Goal: Transaction & Acquisition: Purchase product/service

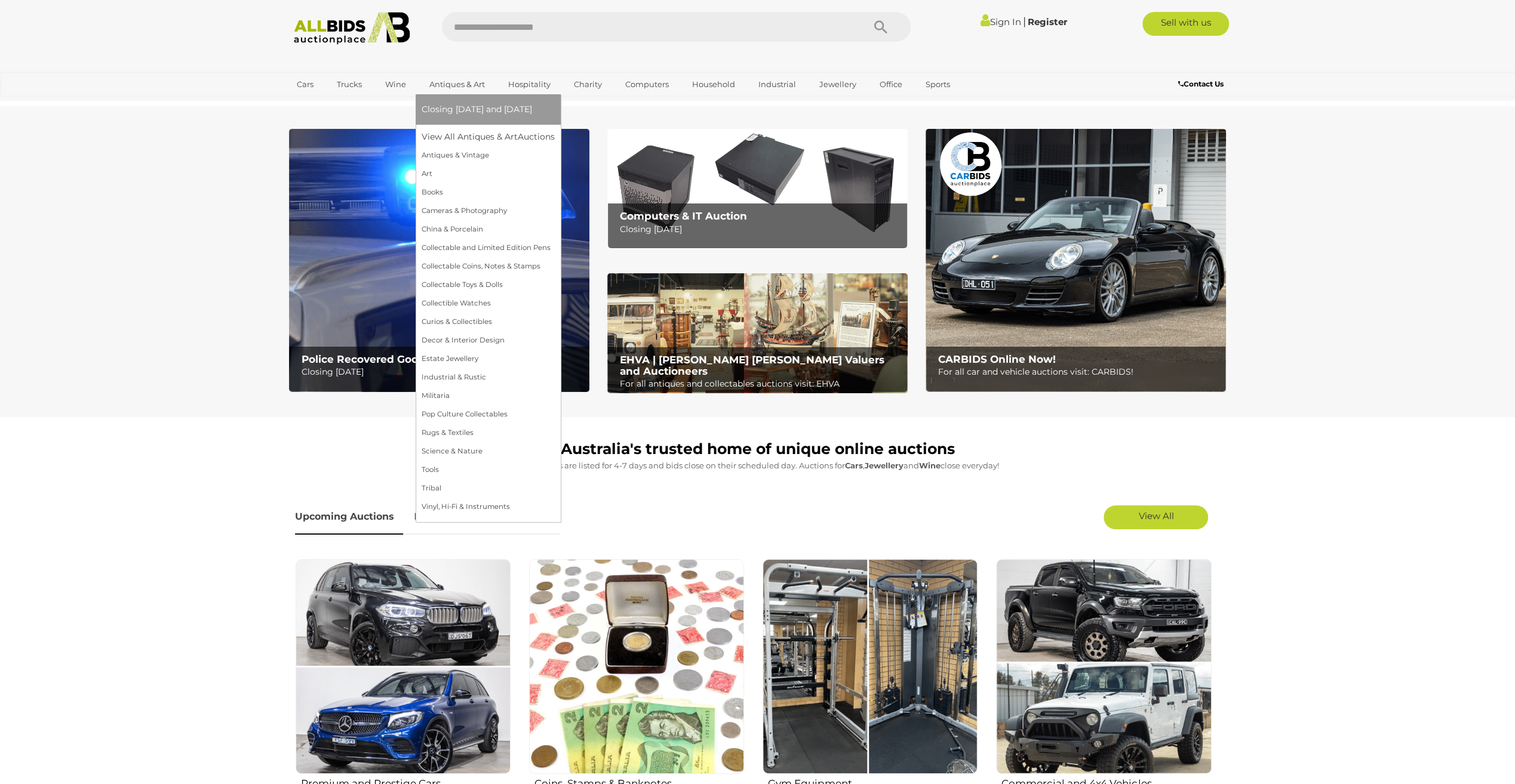
click at [449, 80] on link "Antiques & Art" at bounding box center [458, 84] width 71 height 20
click at [463, 265] on link "Collectable Coins, Notes & Stamps" at bounding box center [489, 266] width 133 height 18
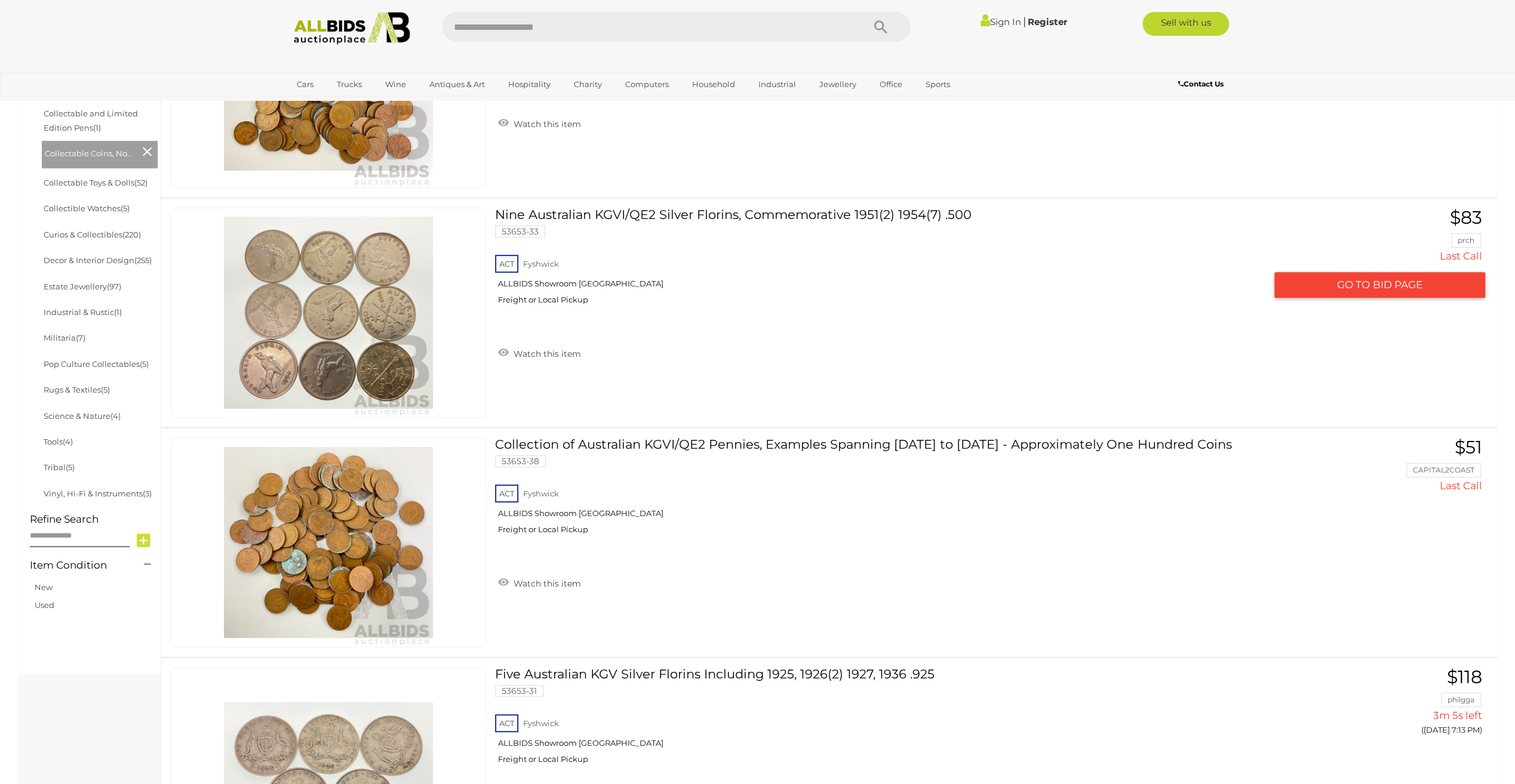
scroll to position [477, 0]
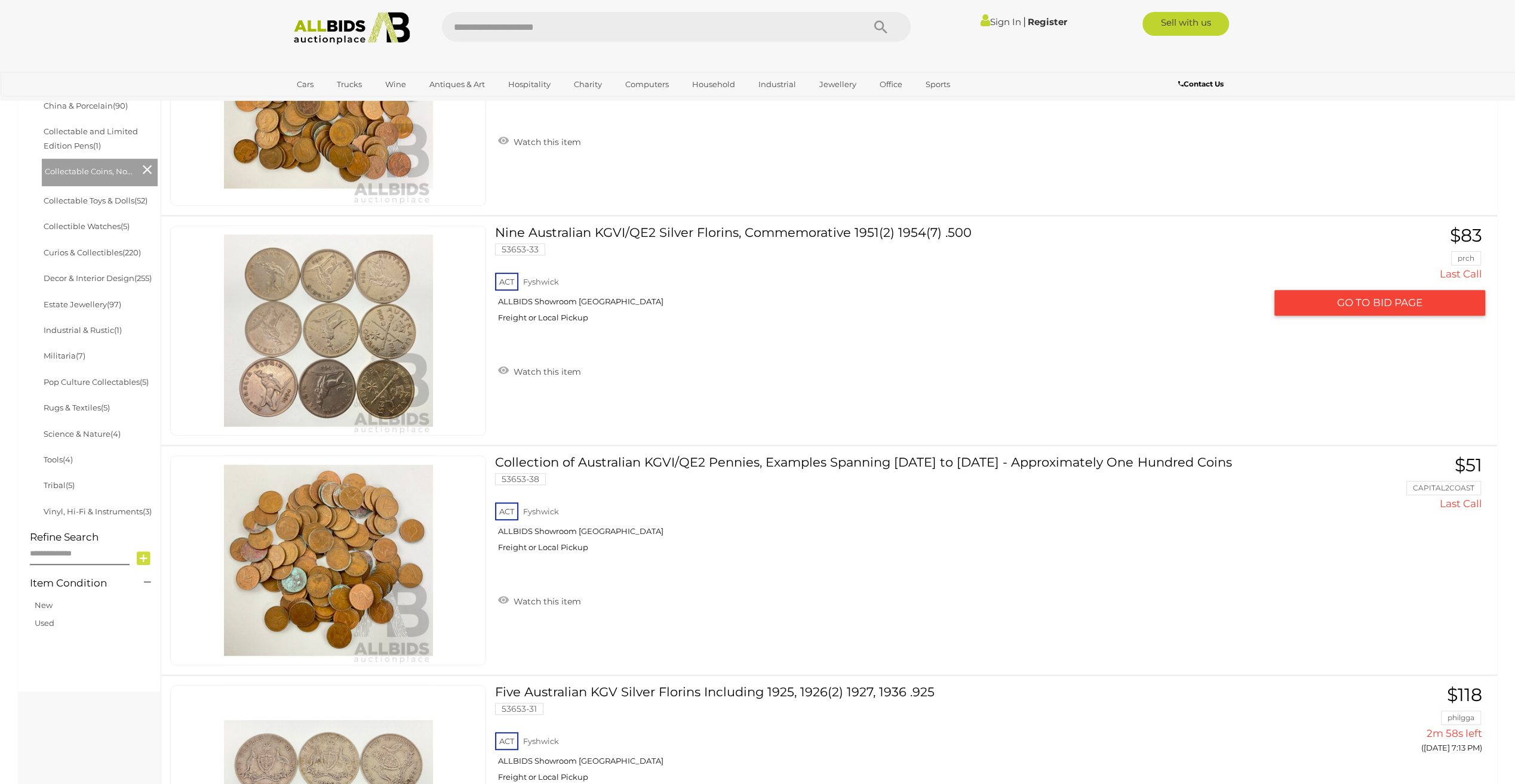
click at [1371, 299] on span "GO TO" at bounding box center [1355, 302] width 36 height 13
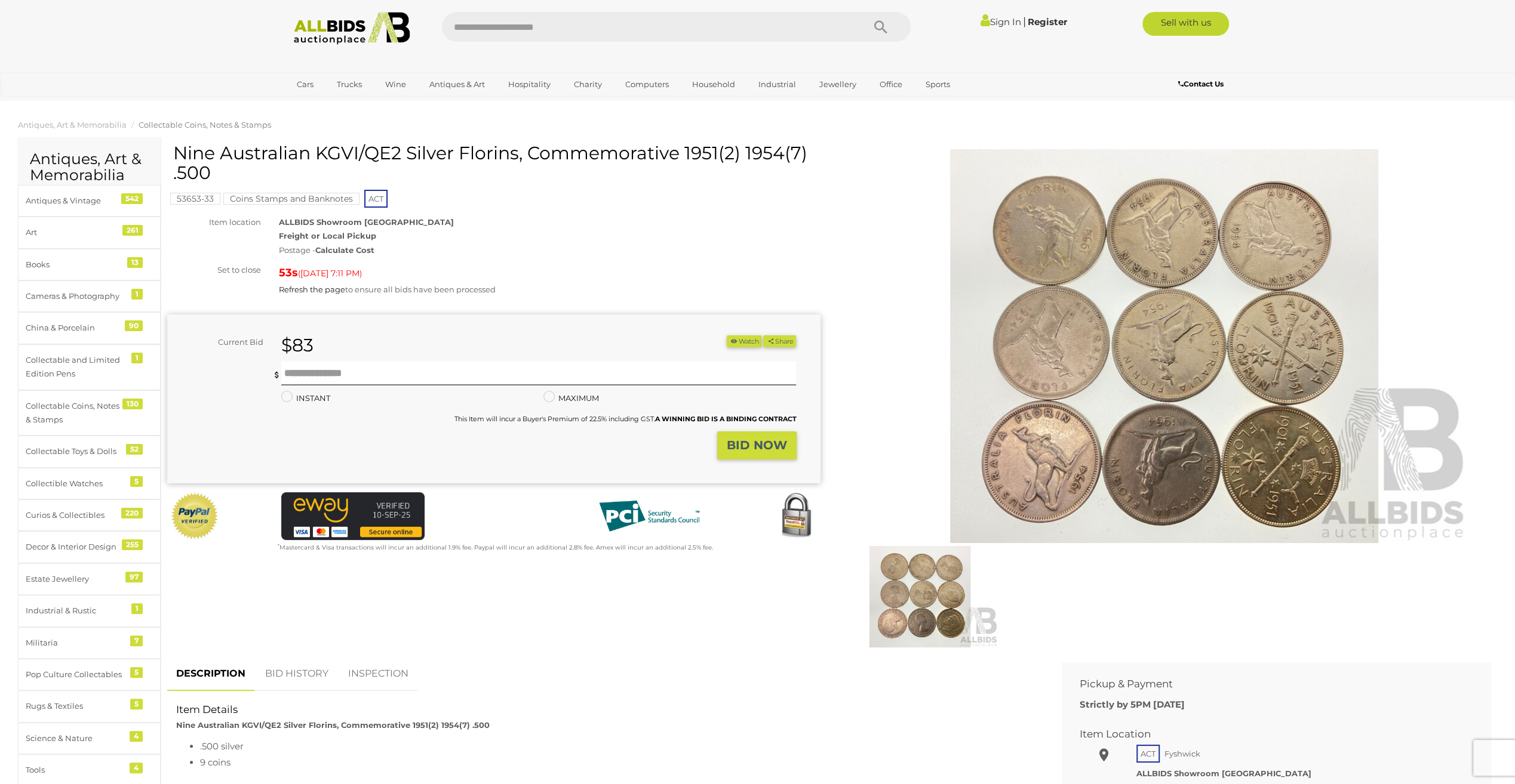
click at [294, 671] on link "BID HISTORY" at bounding box center [297, 674] width 81 height 35
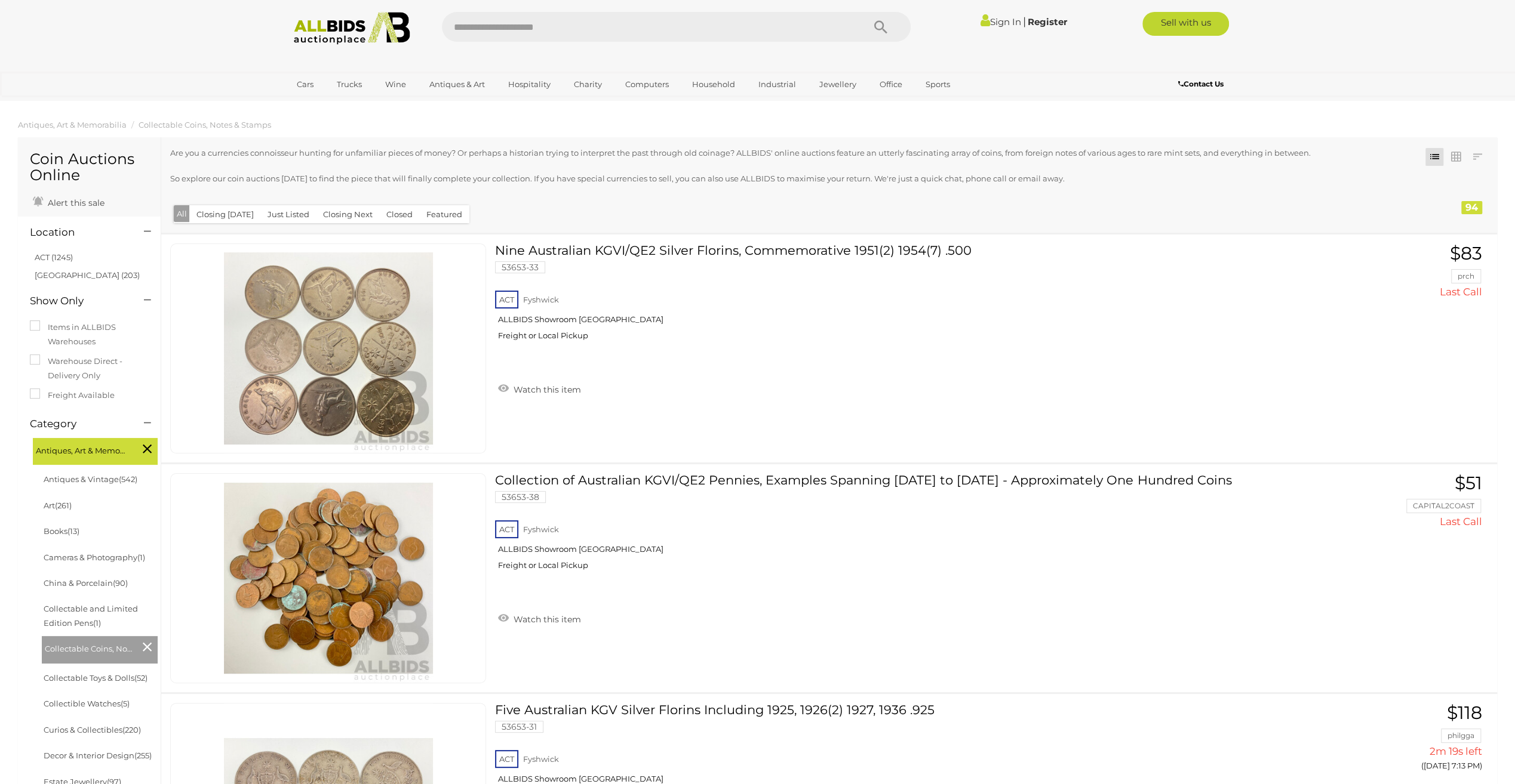
click at [393, 214] on button "Closed" at bounding box center [399, 214] width 40 height 18
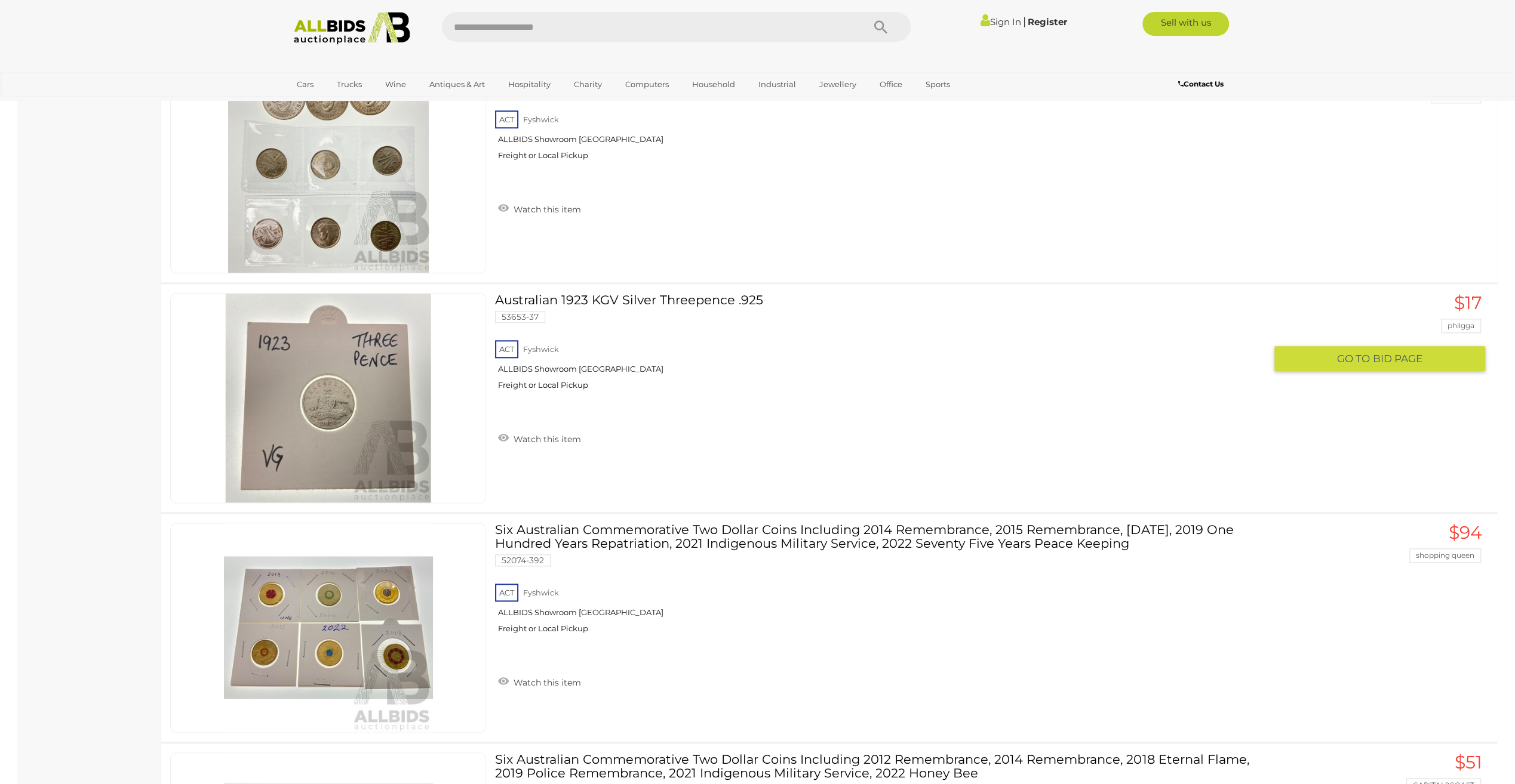
scroll to position [1134, 0]
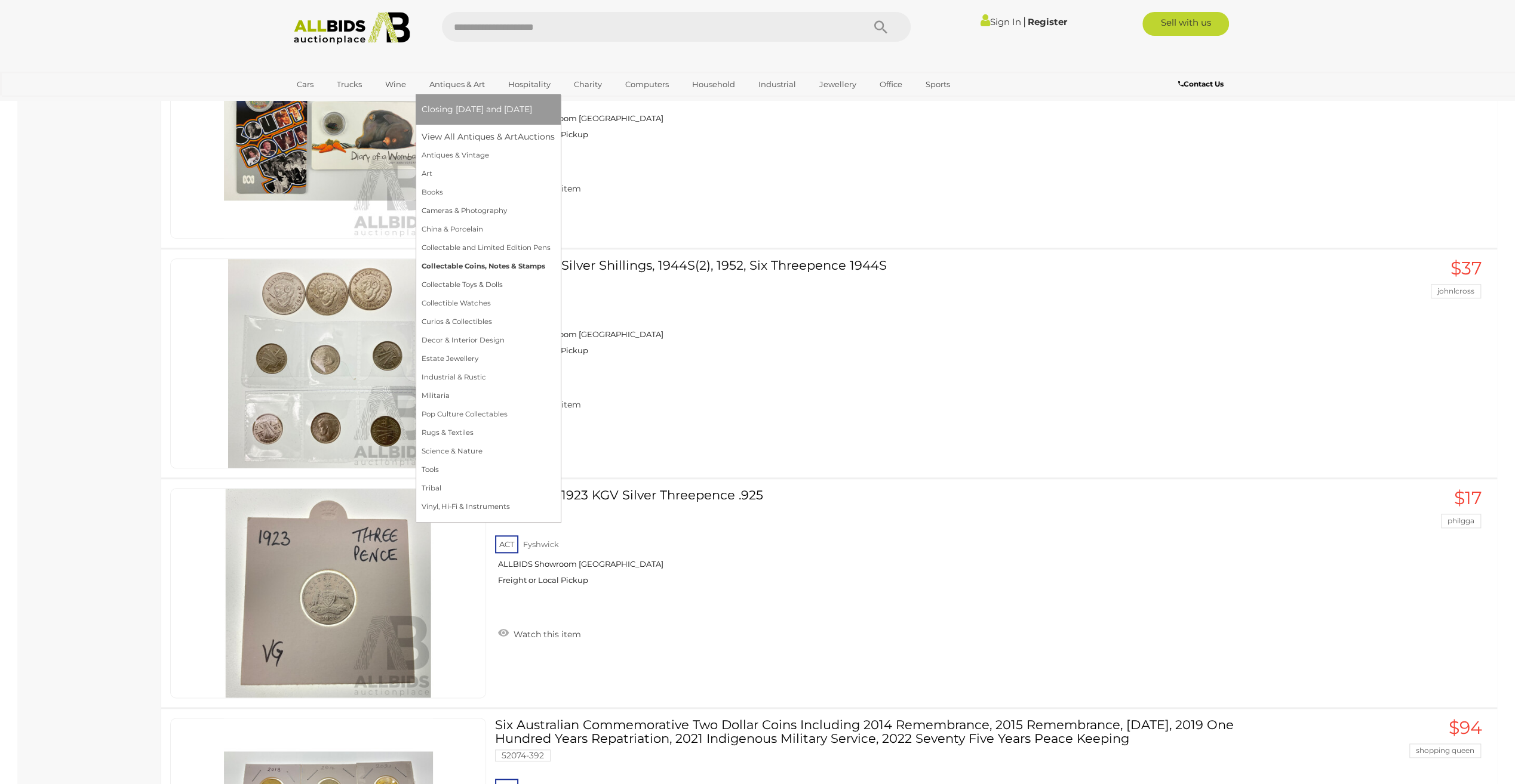
click at [473, 265] on link "Collectable Coins, Notes & Stamps" at bounding box center [489, 266] width 133 height 18
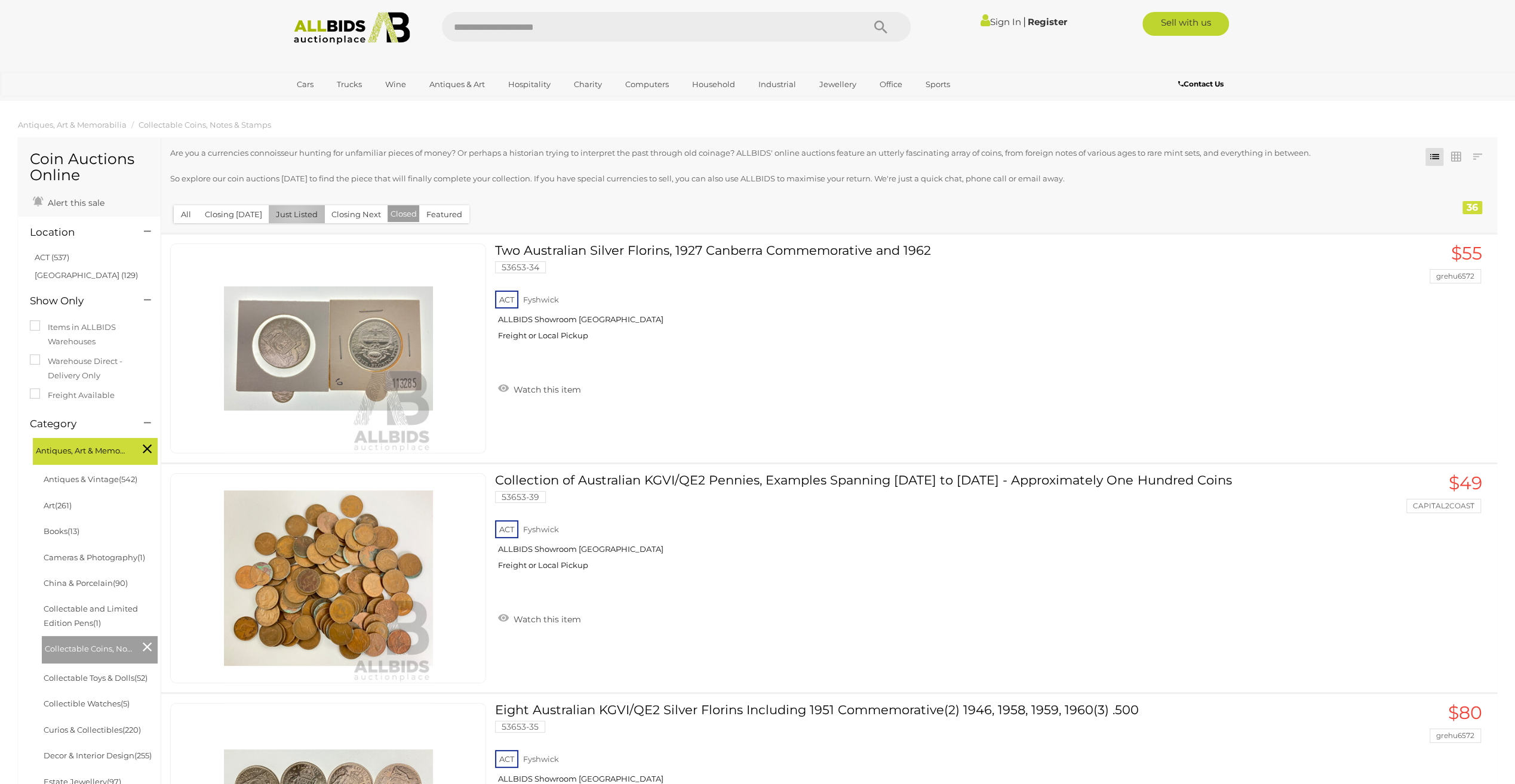
click at [290, 216] on button "Just Listed" at bounding box center [297, 214] width 56 height 18
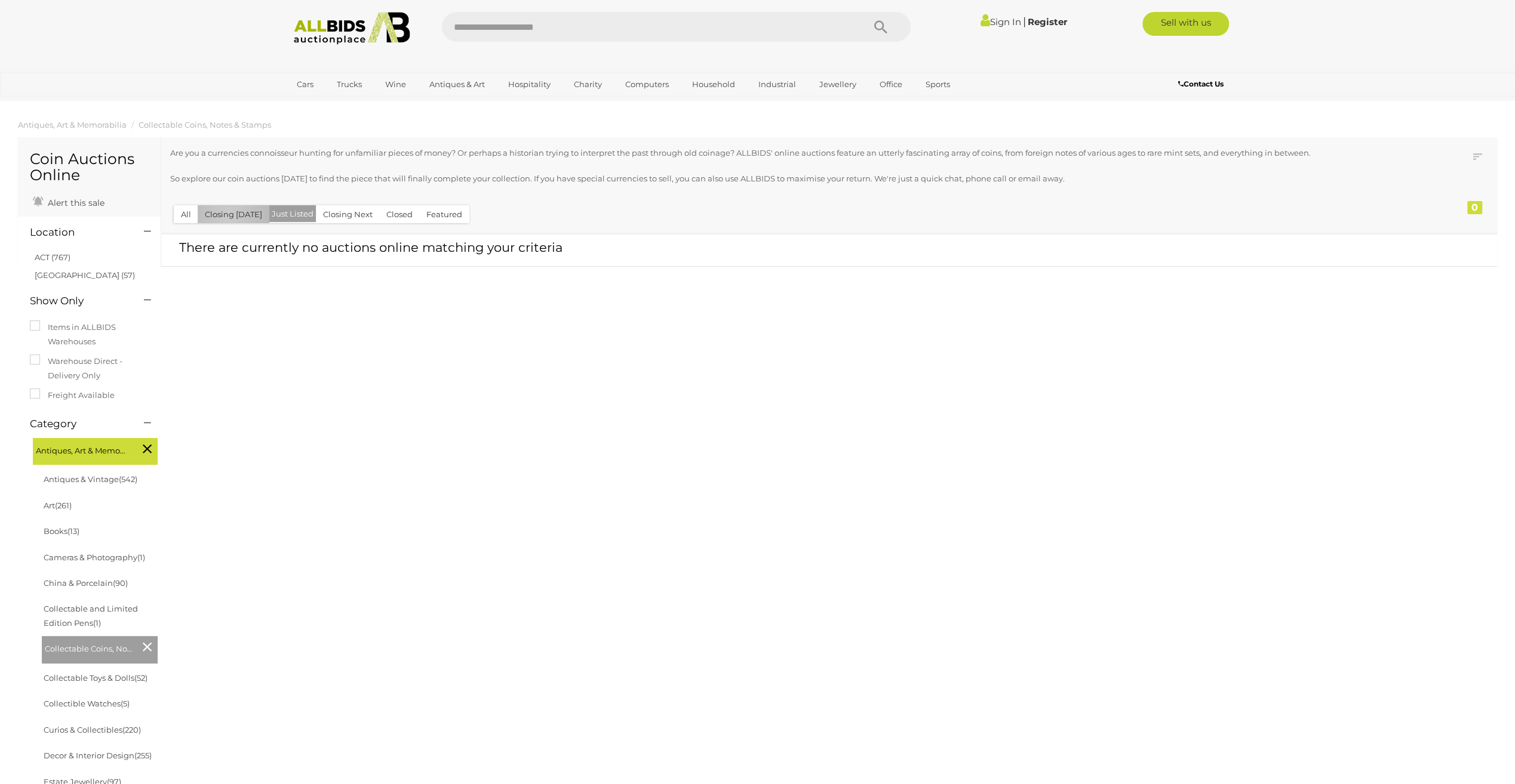
click at [228, 216] on button "Closing Today" at bounding box center [233, 214] width 71 height 18
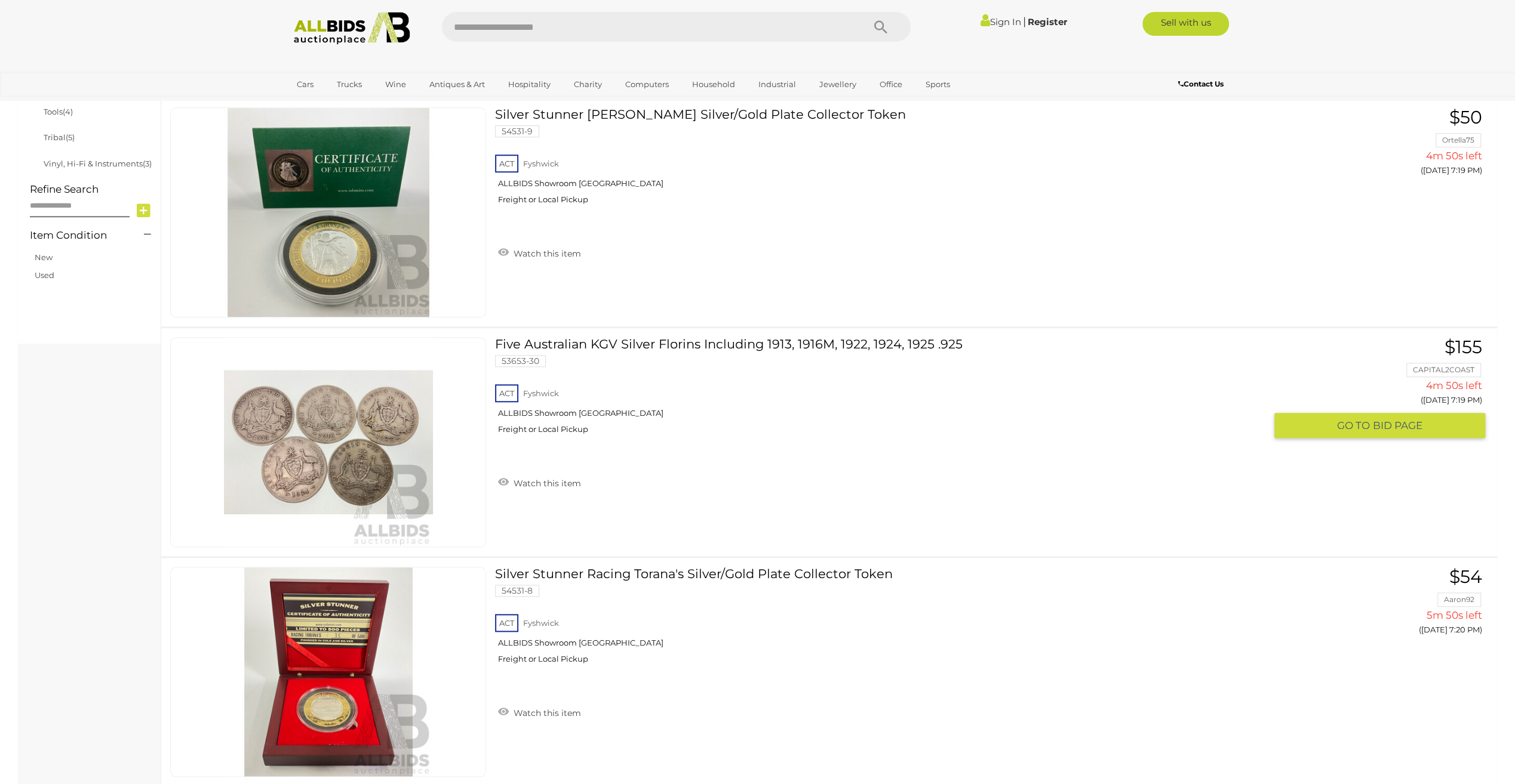
scroll to position [895, 0]
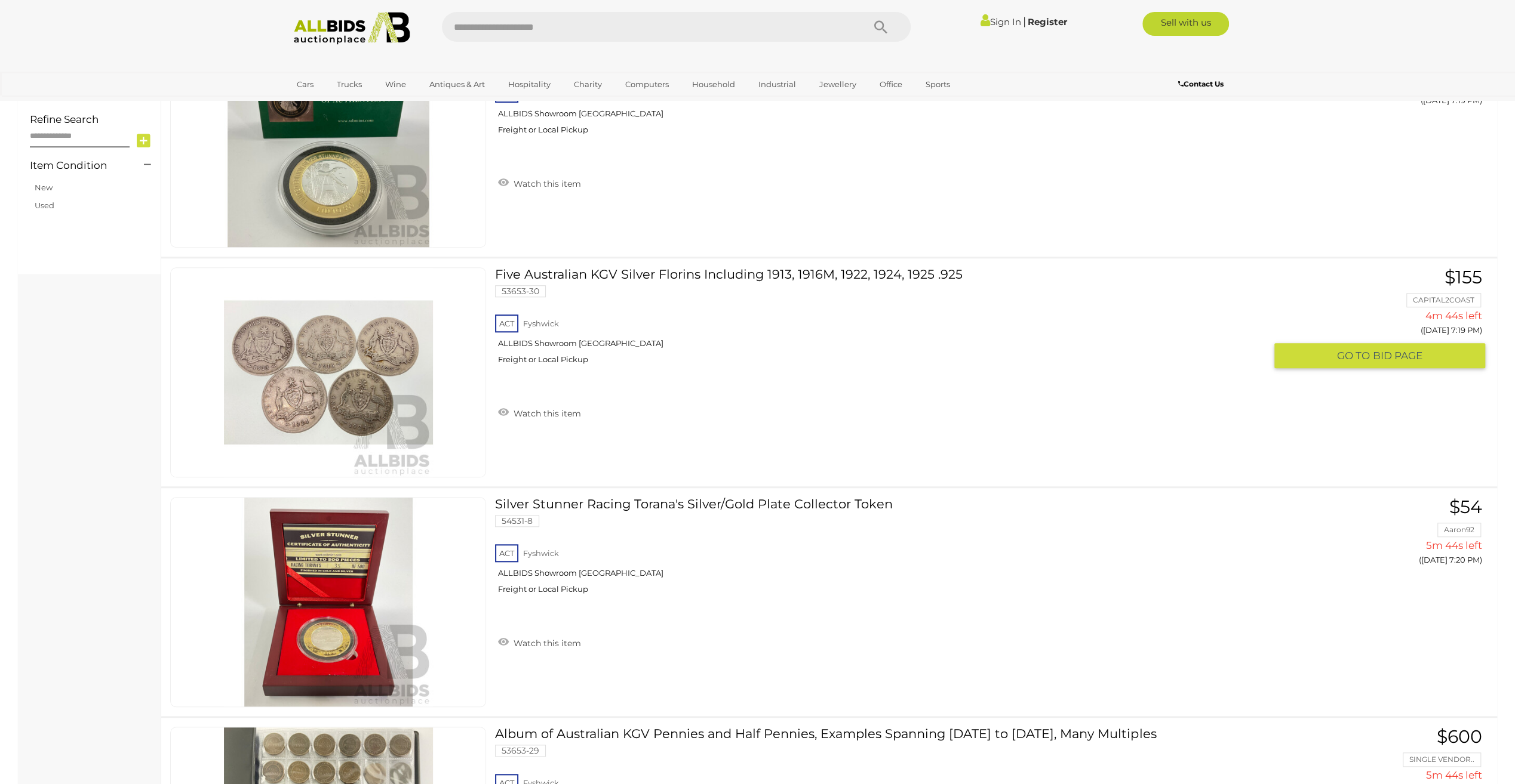
click at [1375, 353] on span "BID PAGE" at bounding box center [1398, 355] width 49 height 13
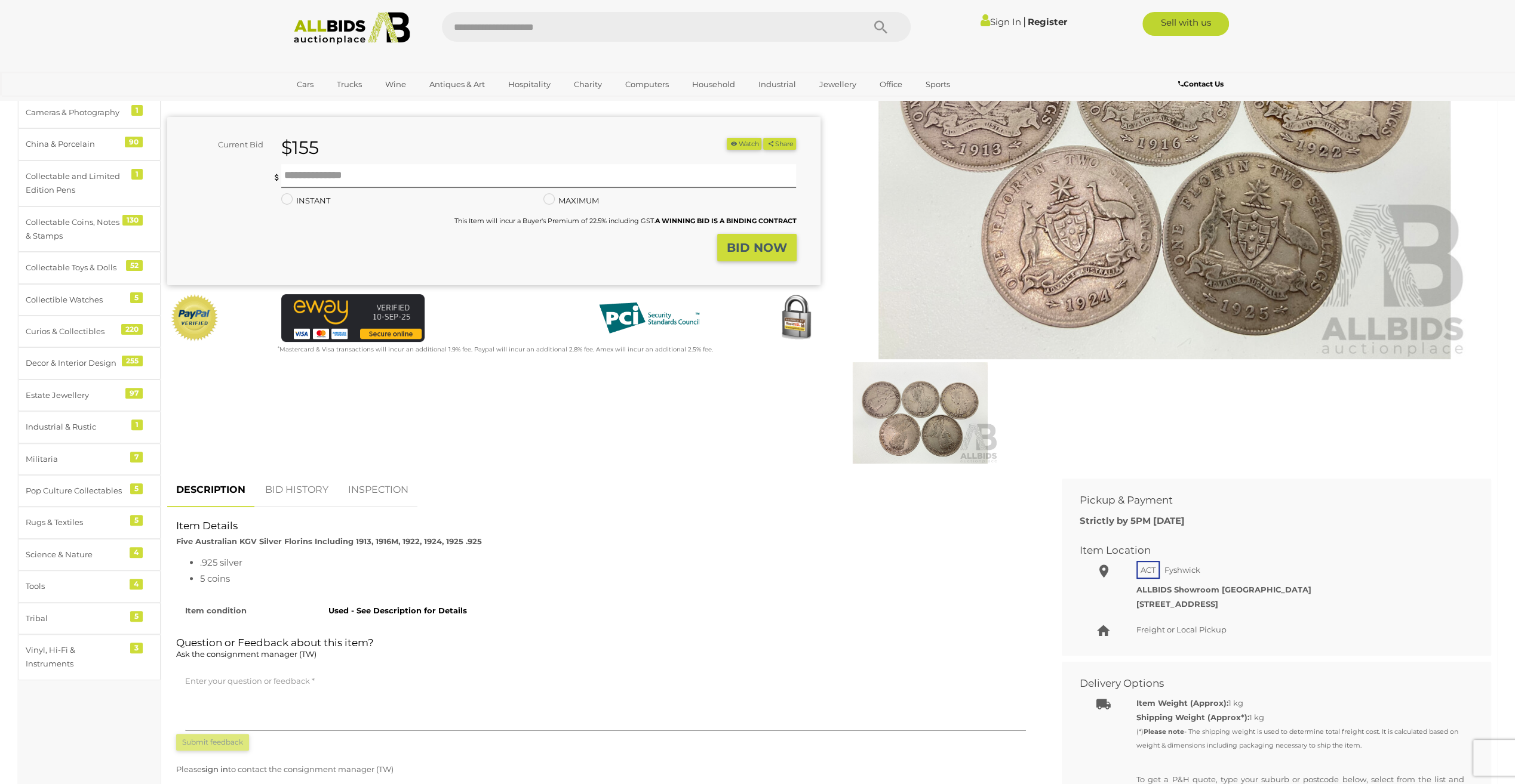
scroll to position [239, 0]
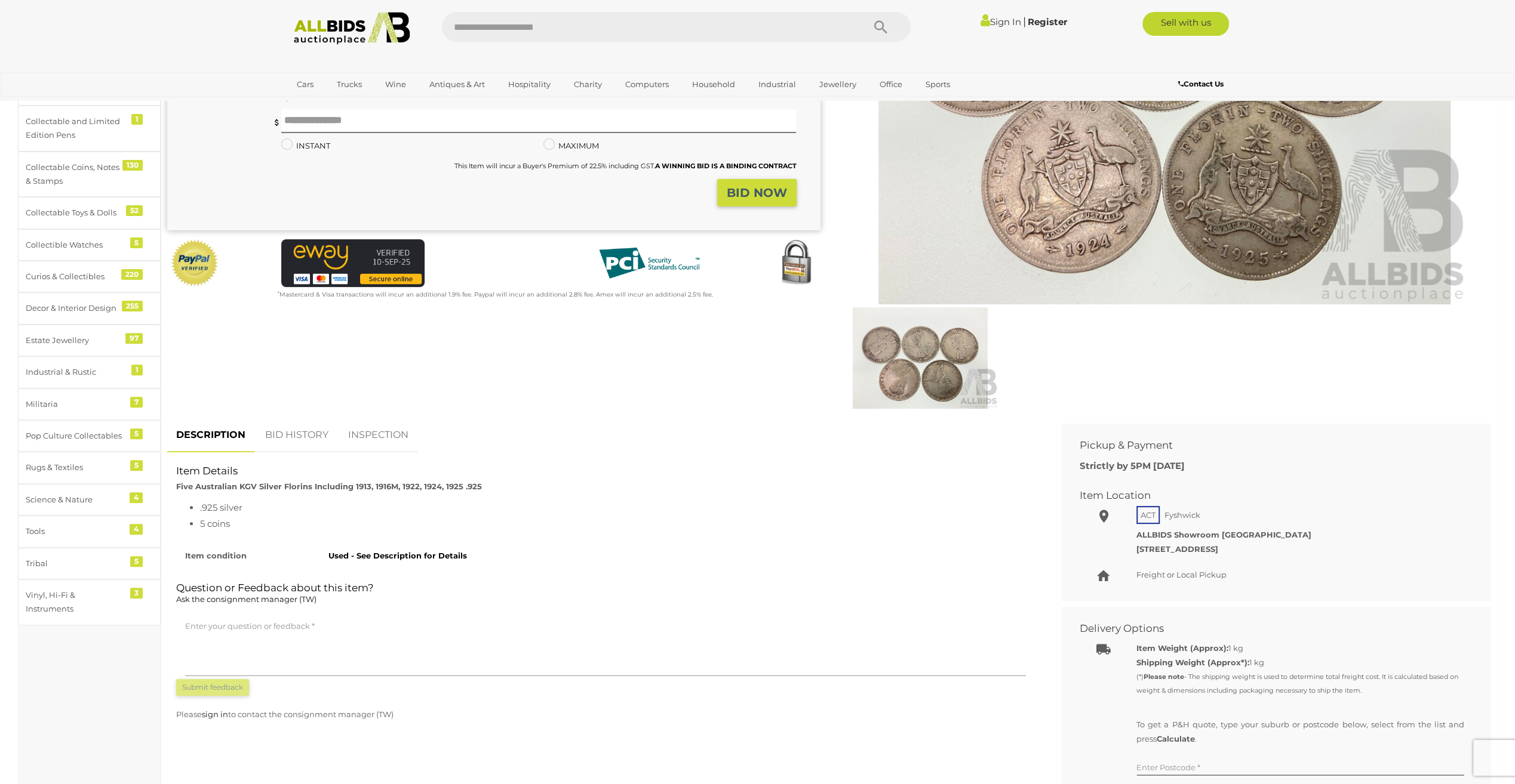
click at [280, 432] on link "BID HISTORY" at bounding box center [297, 435] width 81 height 35
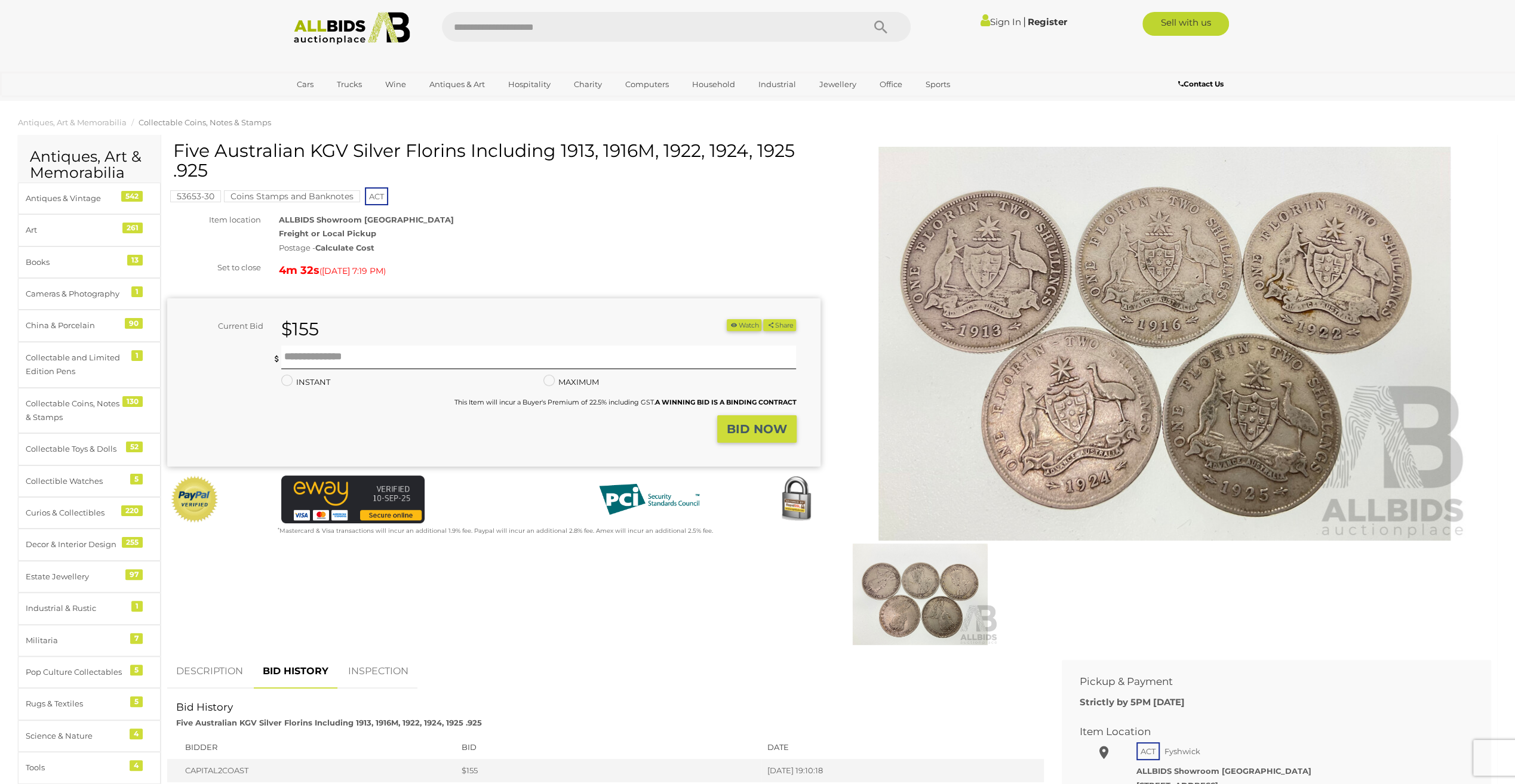
scroll to position [0, 0]
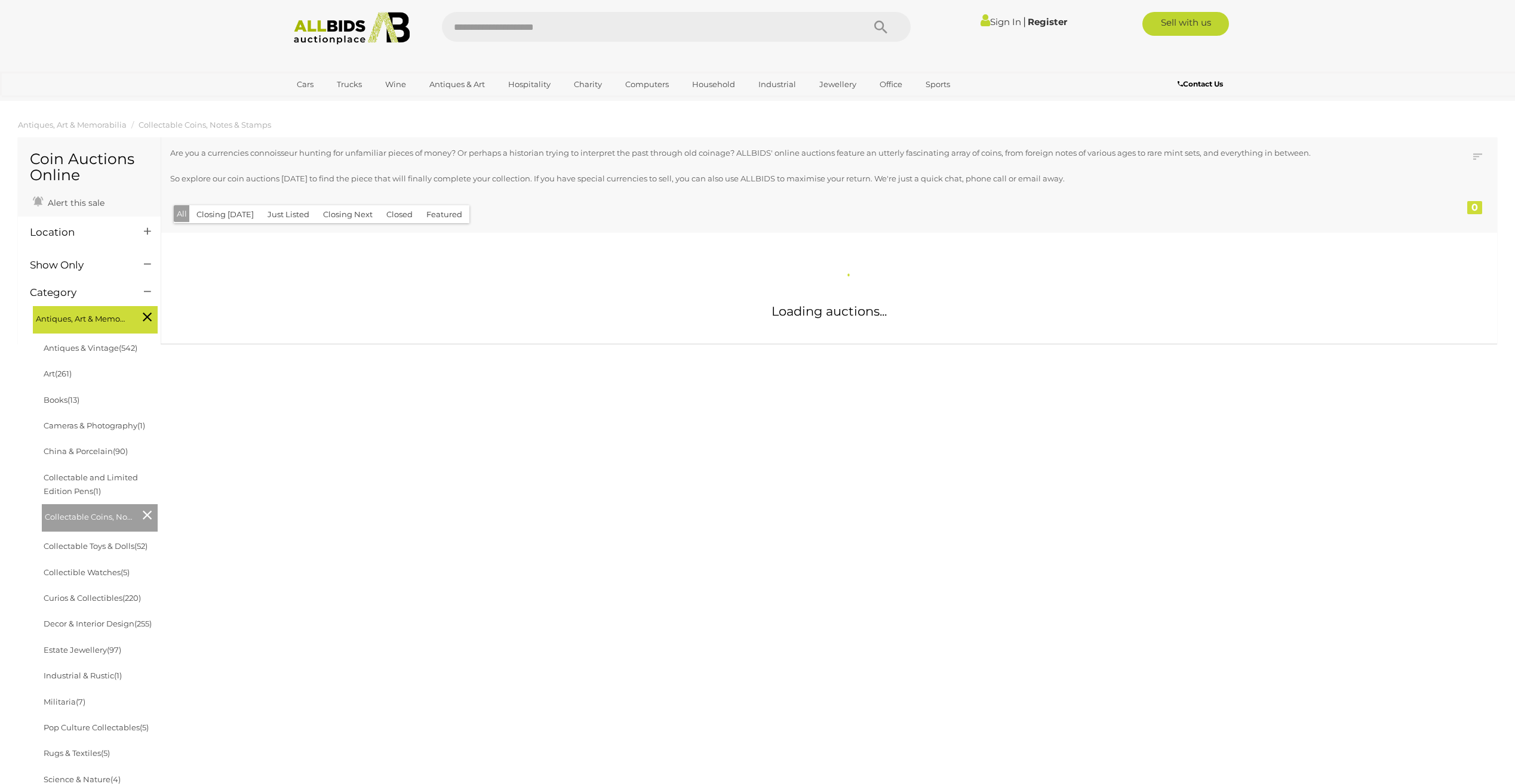
scroll to position [763, 0]
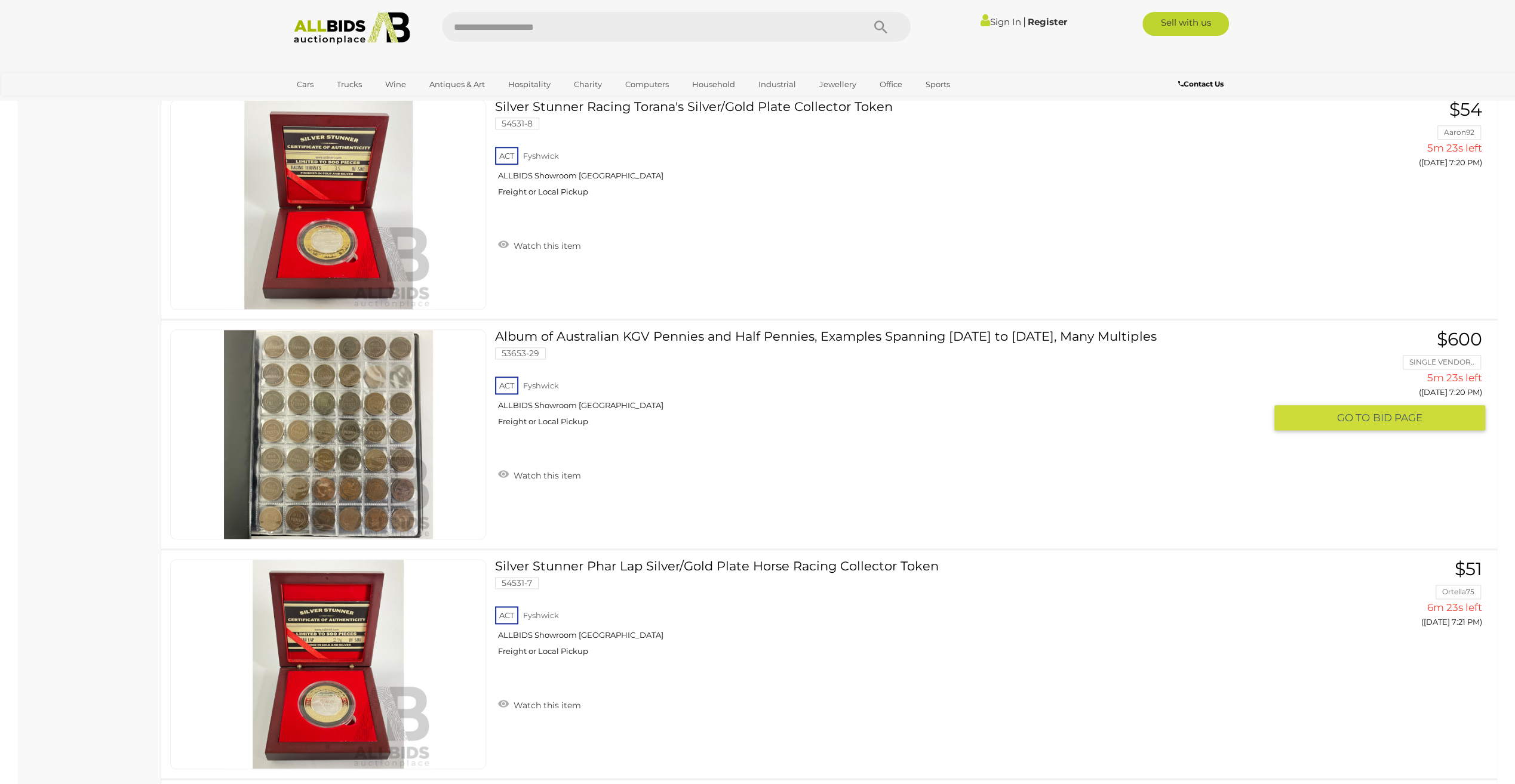
scroll to position [1343, 0]
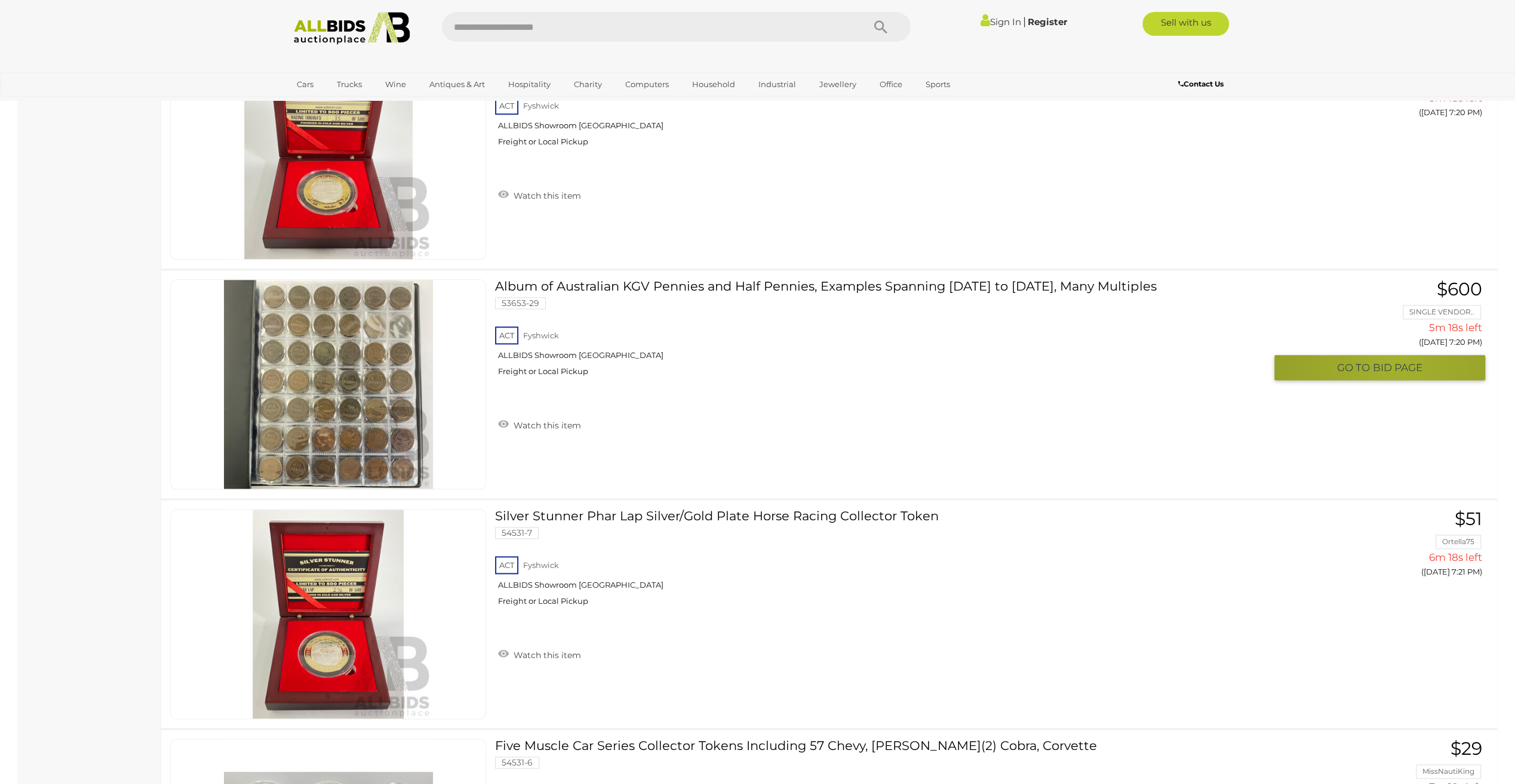
click at [1395, 361] on span "BID PAGE" at bounding box center [1398, 368] width 49 height 13
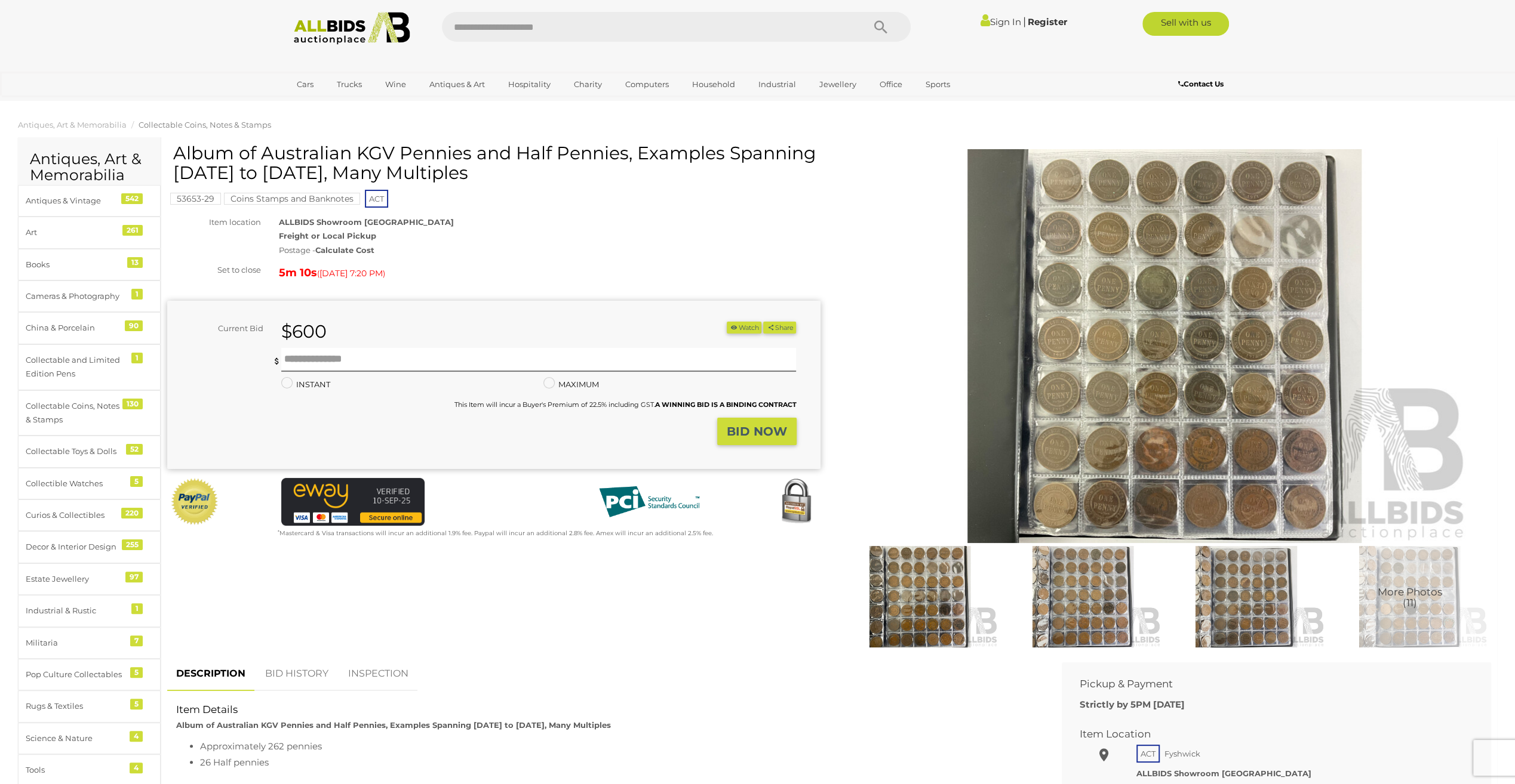
click at [300, 672] on link "BID HISTORY" at bounding box center [297, 674] width 81 height 35
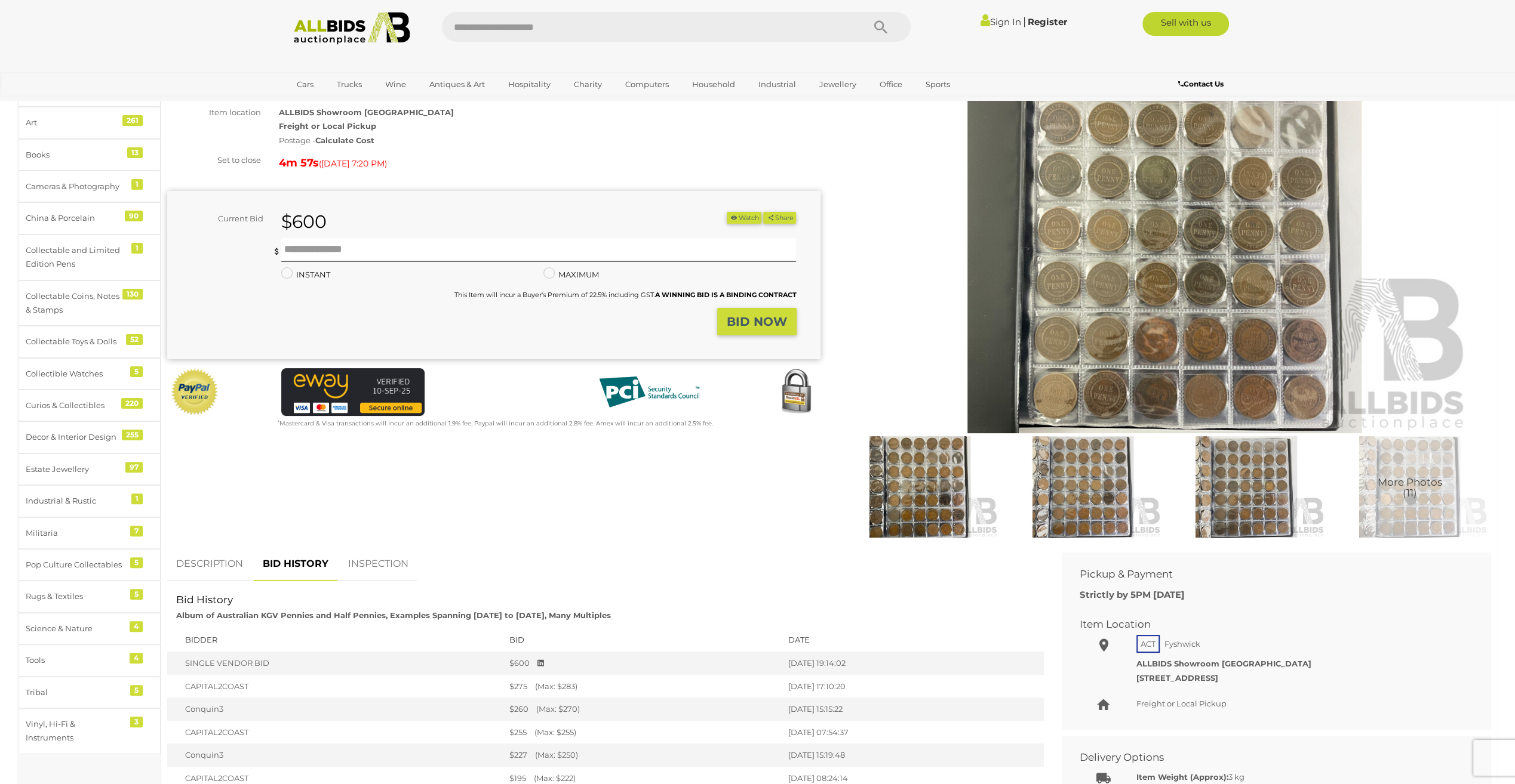
scroll to position [239, 0]
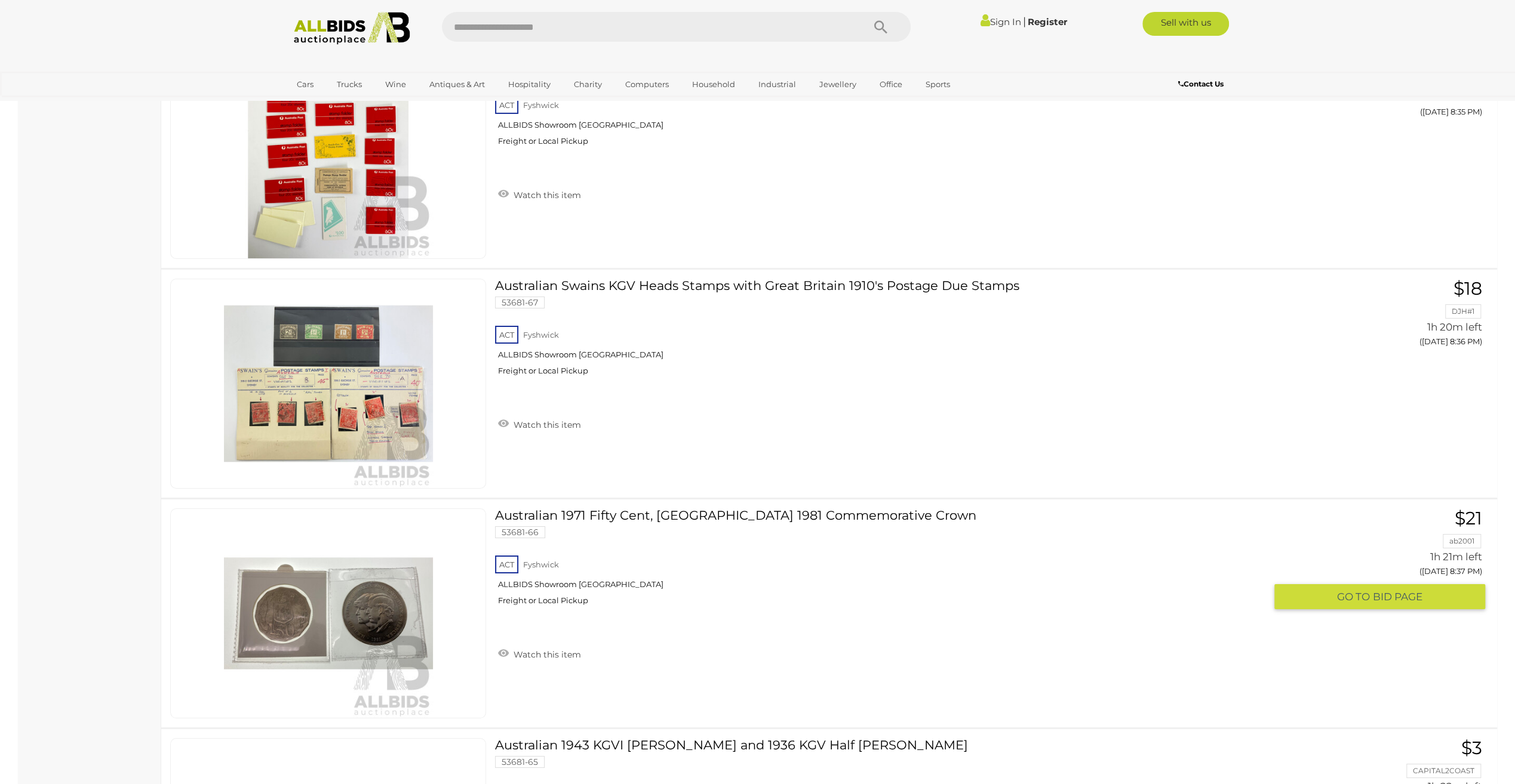
scroll to position [17801, 0]
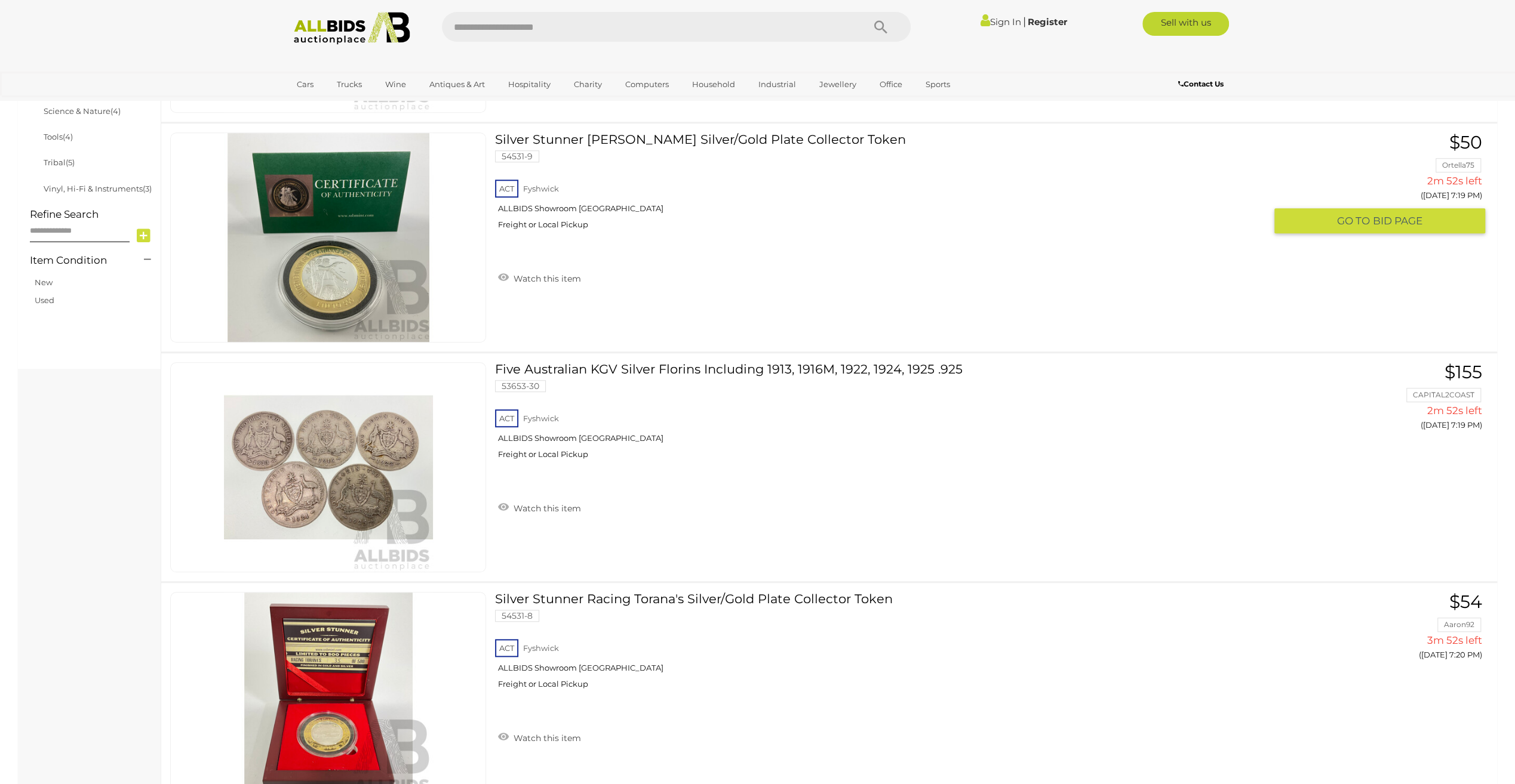
scroll to position [836, 0]
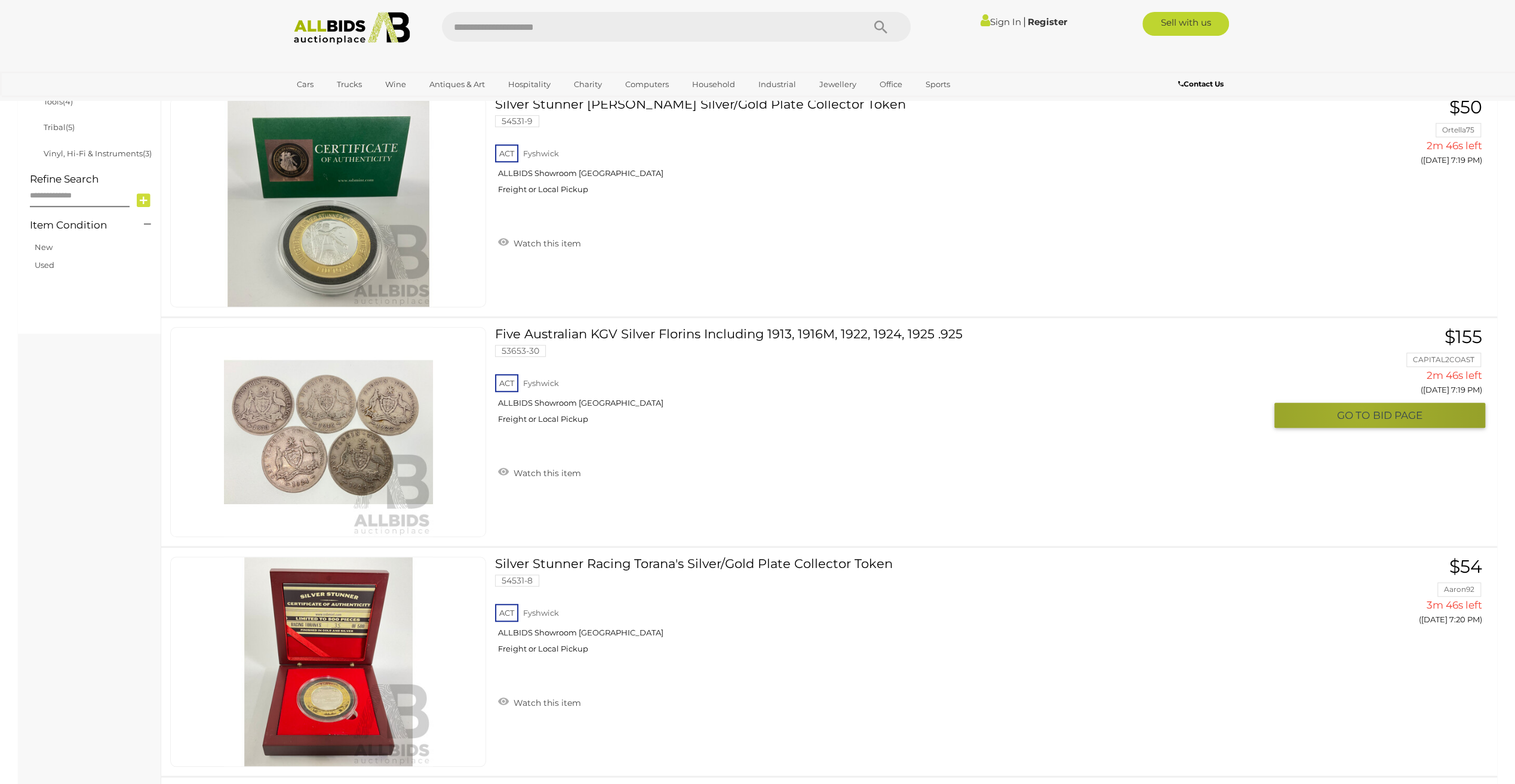
click at [1362, 409] on span "GO TO" at bounding box center [1355, 415] width 36 height 13
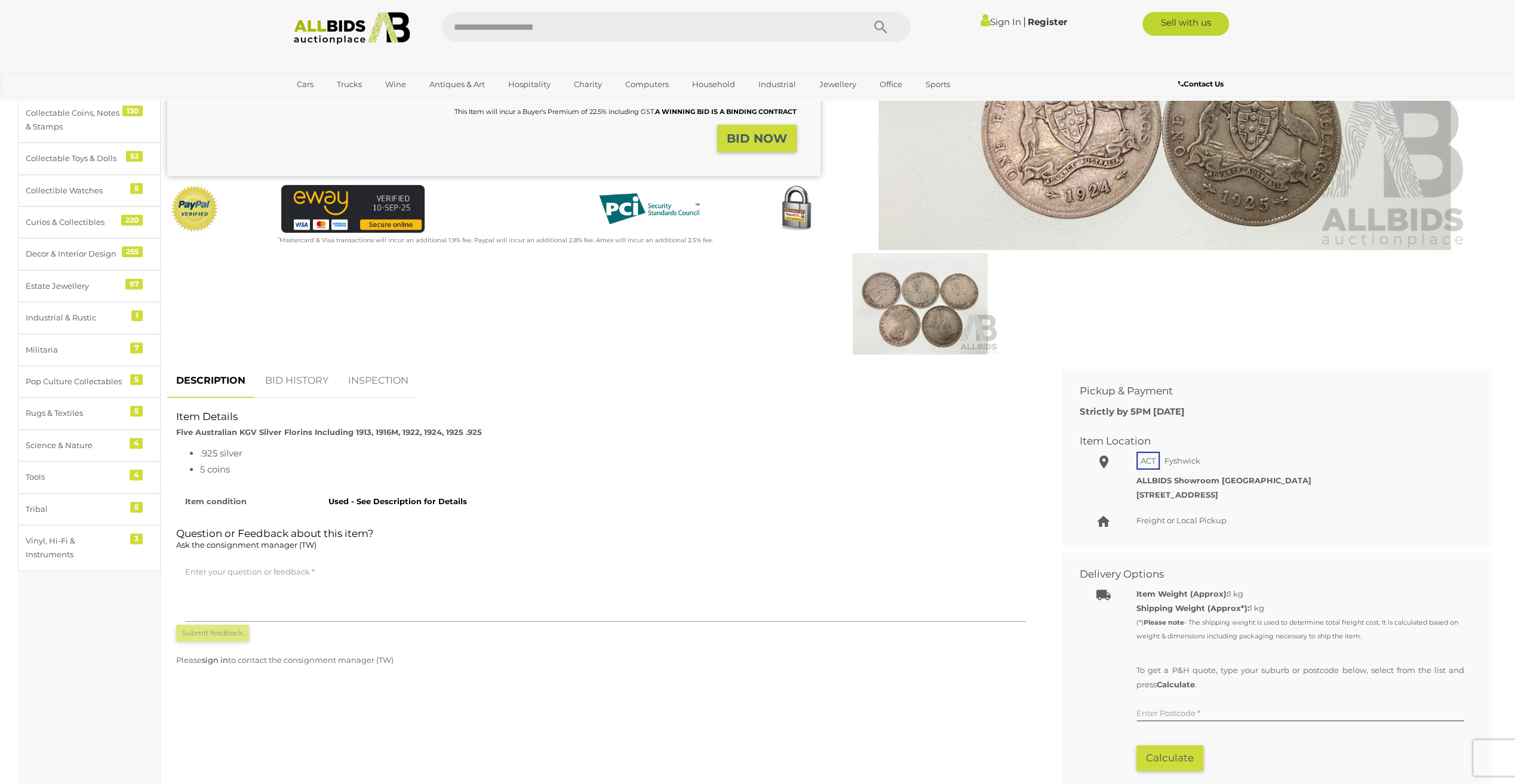
scroll to position [298, 0]
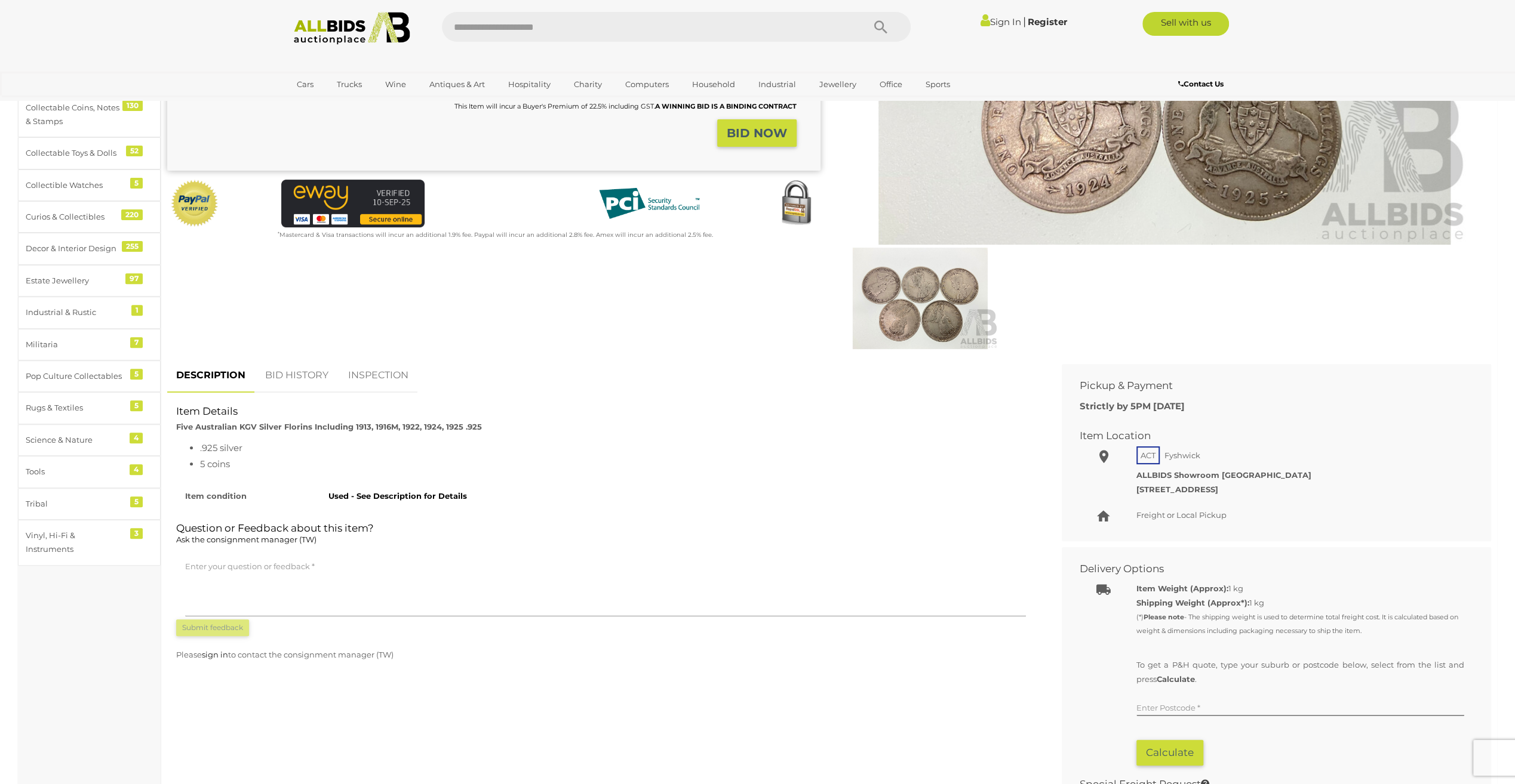
click at [304, 375] on link "BID HISTORY" at bounding box center [297, 376] width 81 height 35
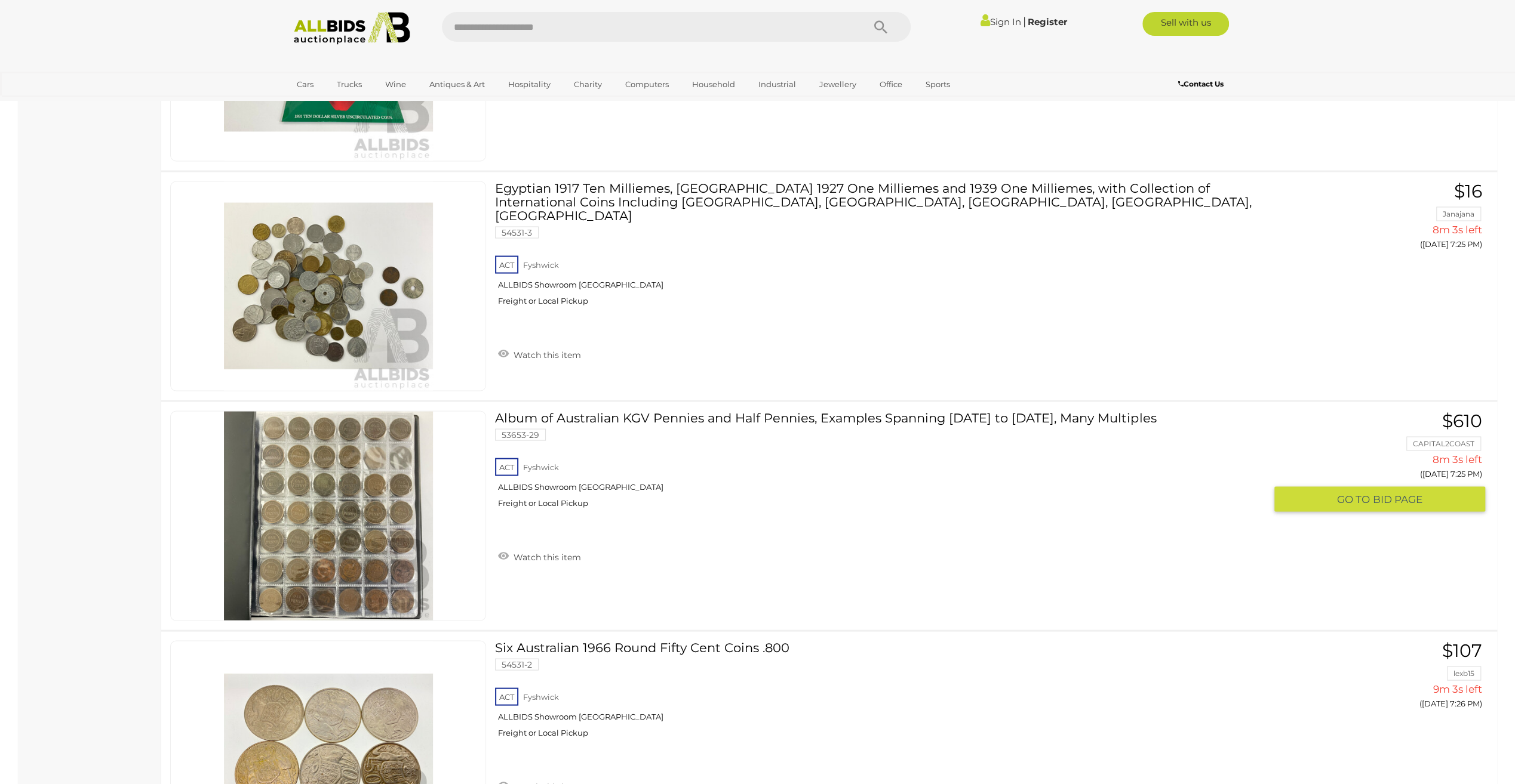
scroll to position [2268, 0]
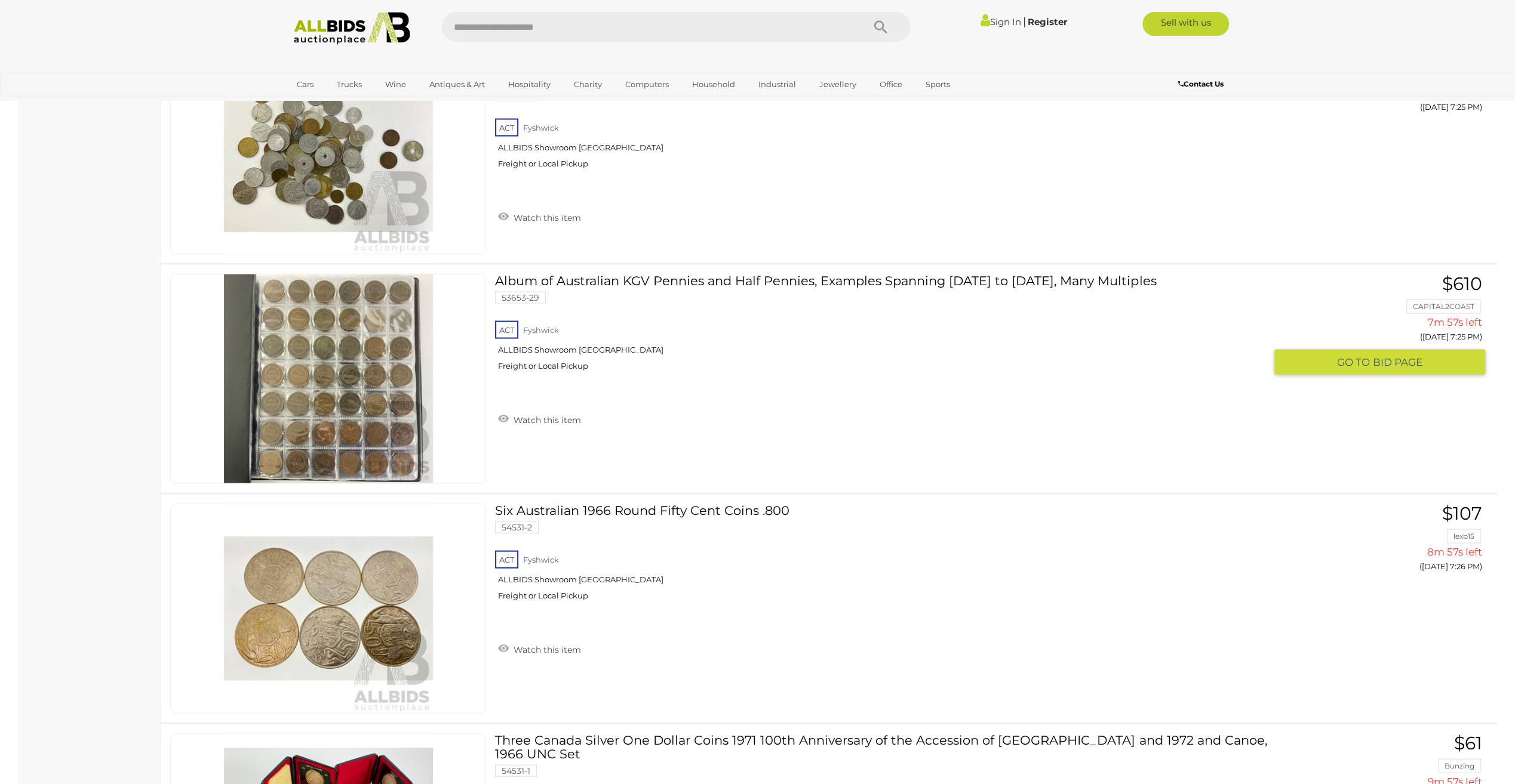
click at [1379, 355] on span "BID PAGE" at bounding box center [1398, 361] width 49 height 13
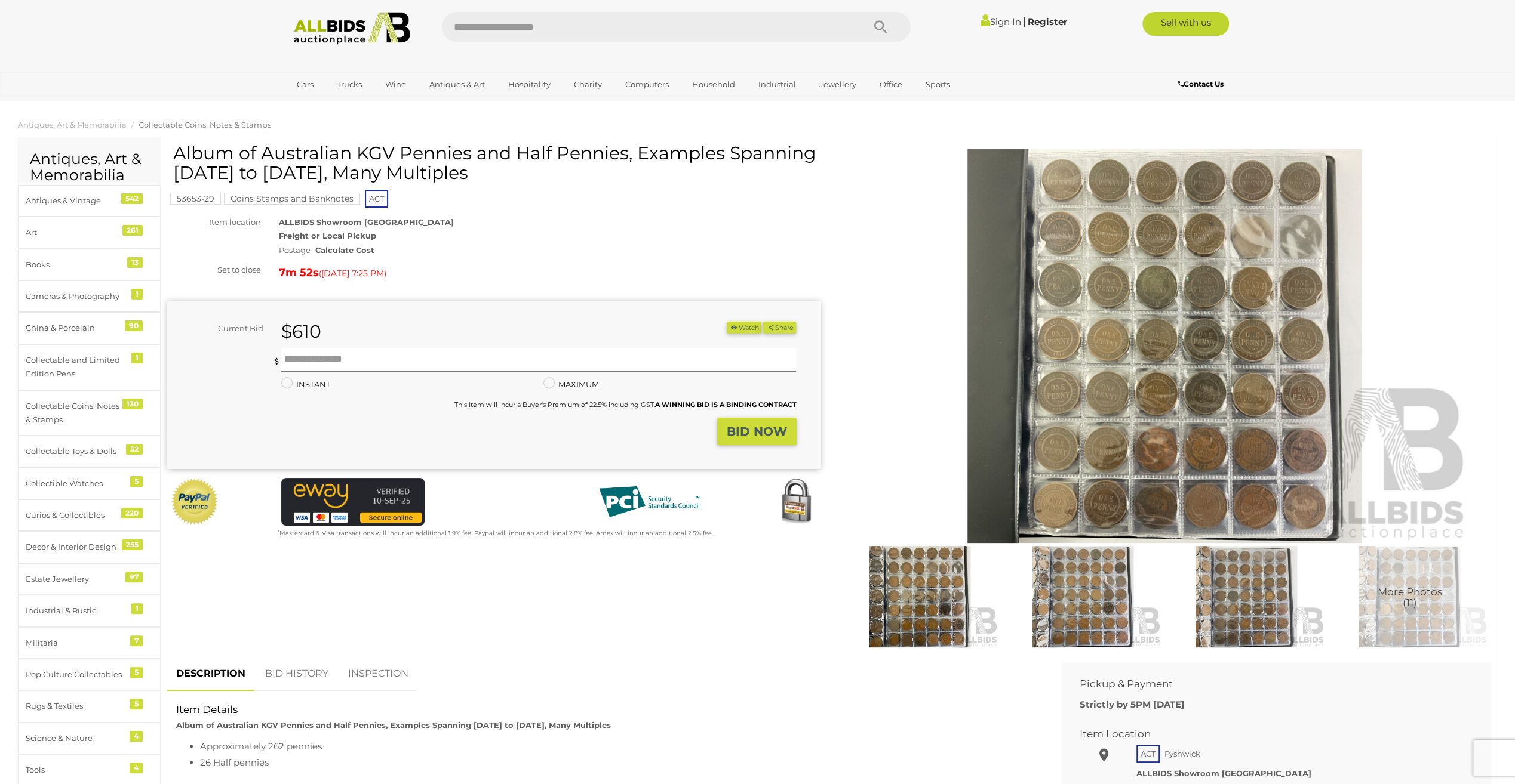
click at [301, 672] on link "BID HISTORY" at bounding box center [297, 674] width 81 height 35
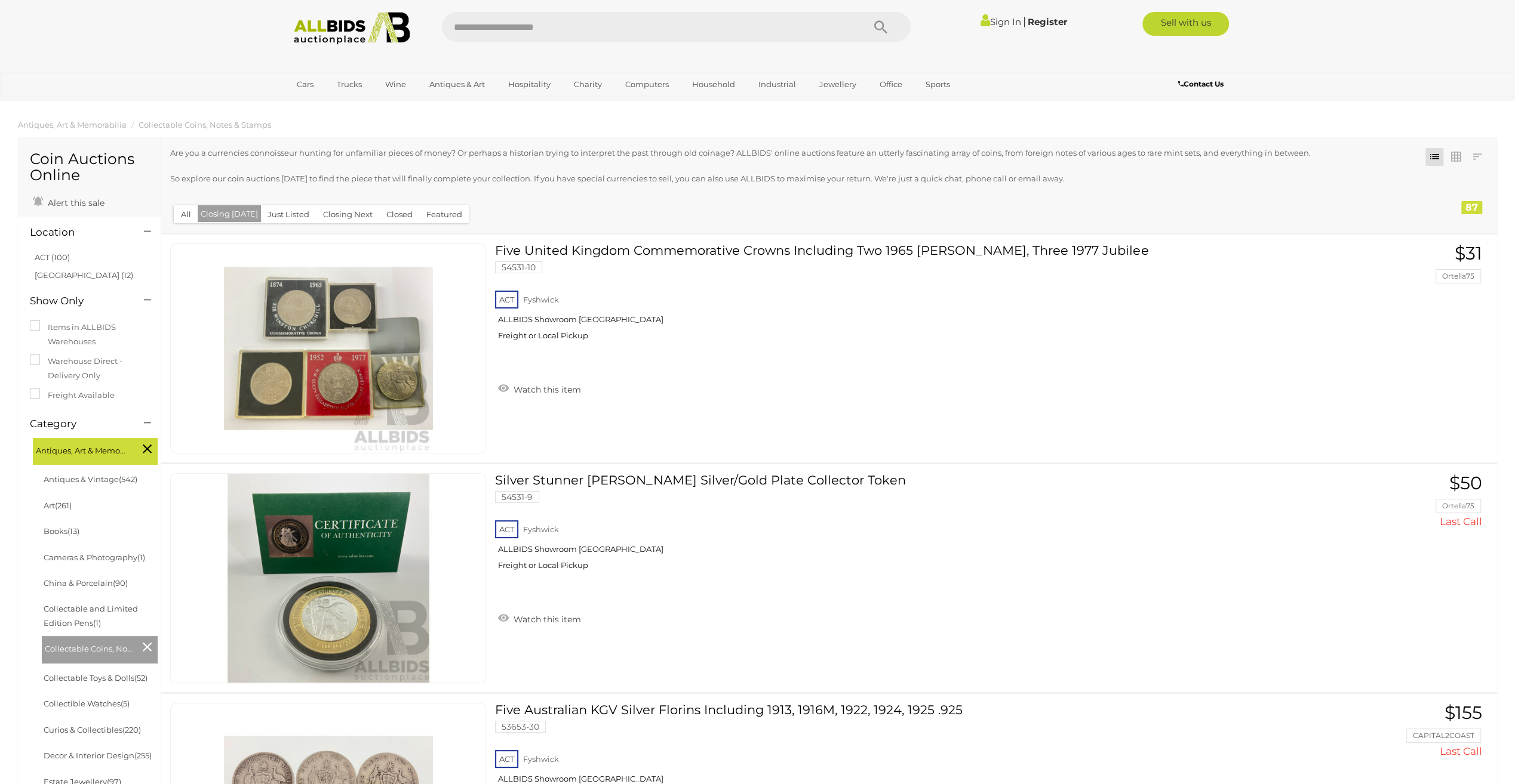
click at [226, 214] on button "Closing Today" at bounding box center [229, 214] width 63 height 17
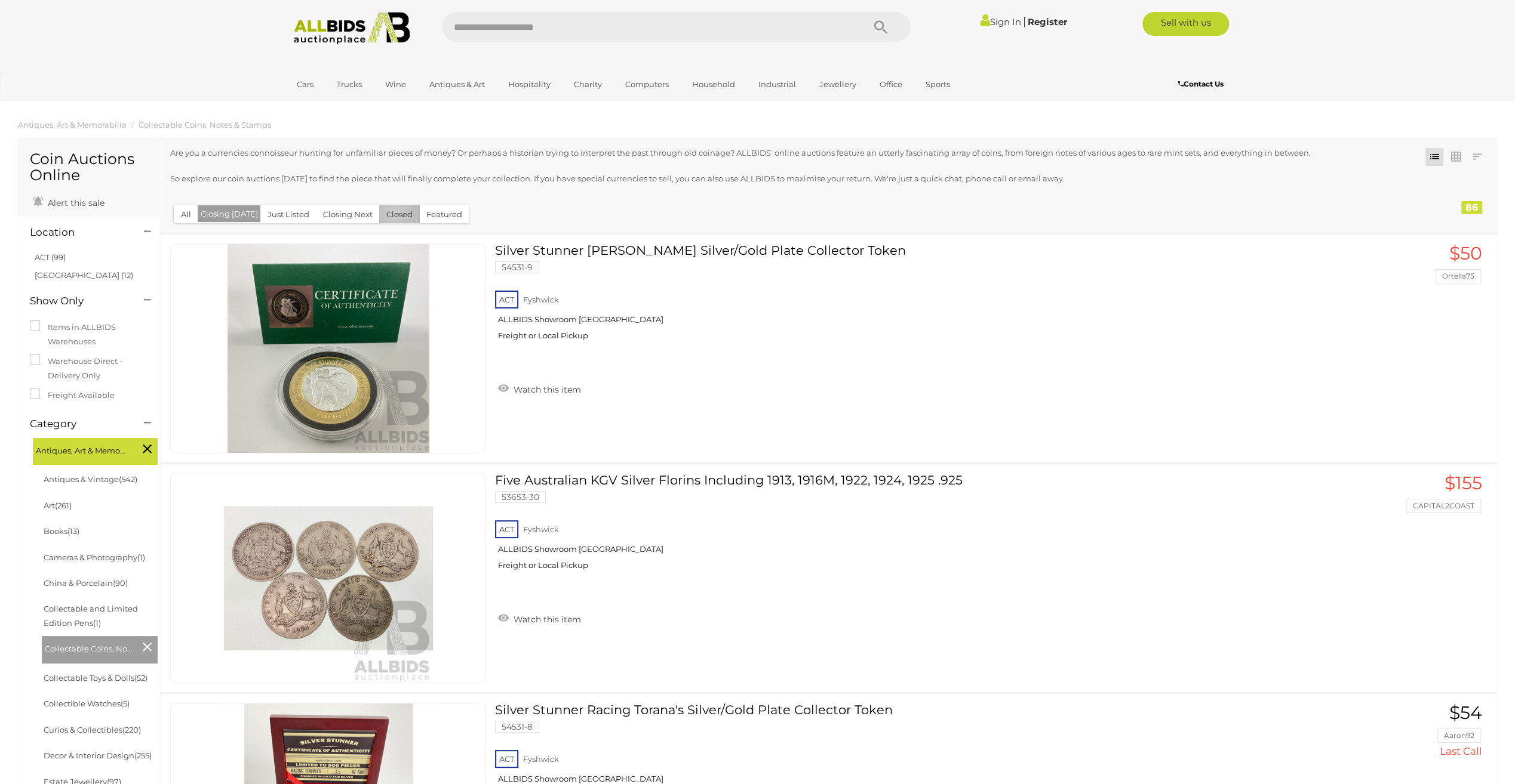
click at [389, 214] on button "Closed" at bounding box center [399, 214] width 40 height 18
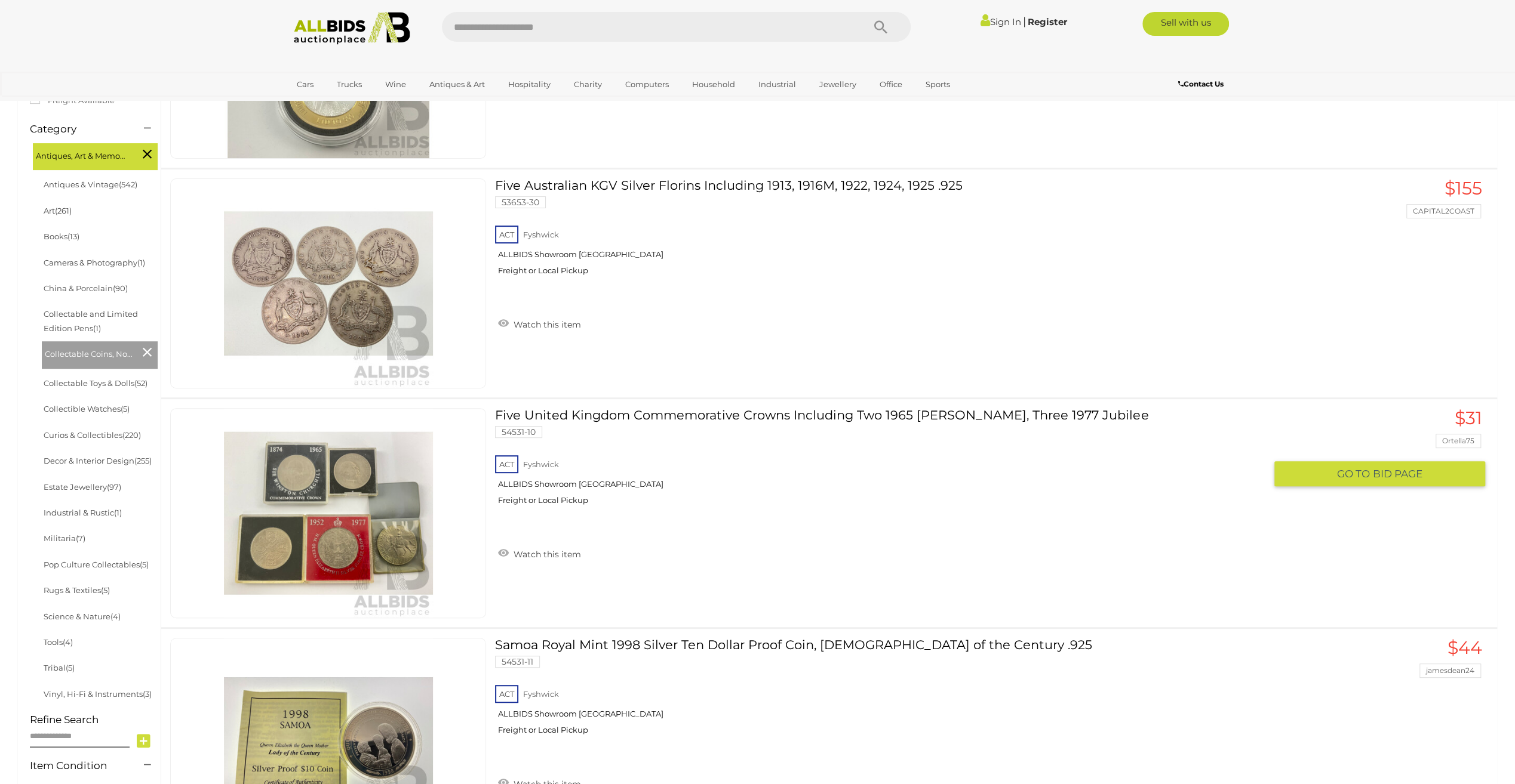
scroll to position [298, 0]
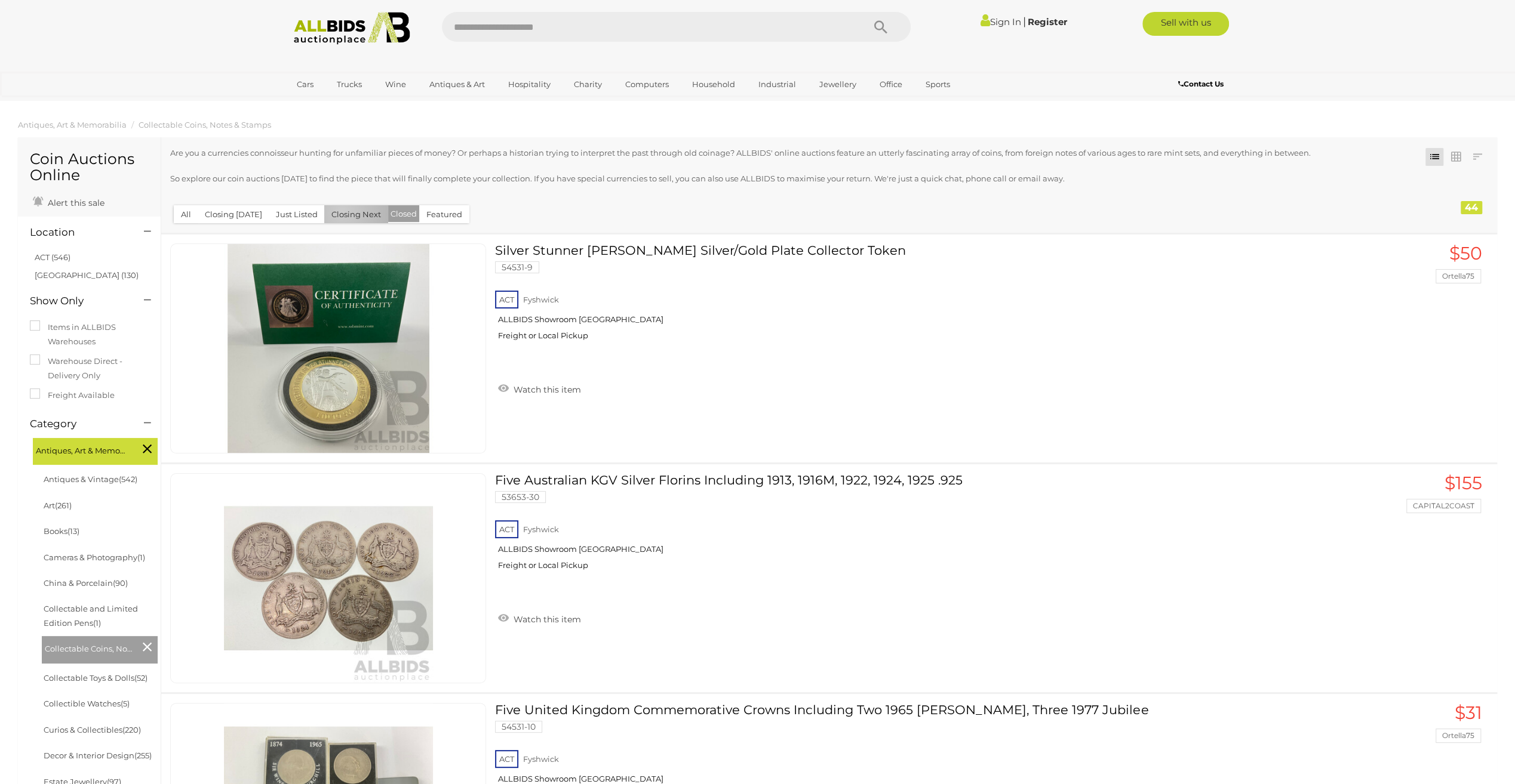
click at [338, 212] on button "Closing Next" at bounding box center [356, 214] width 64 height 18
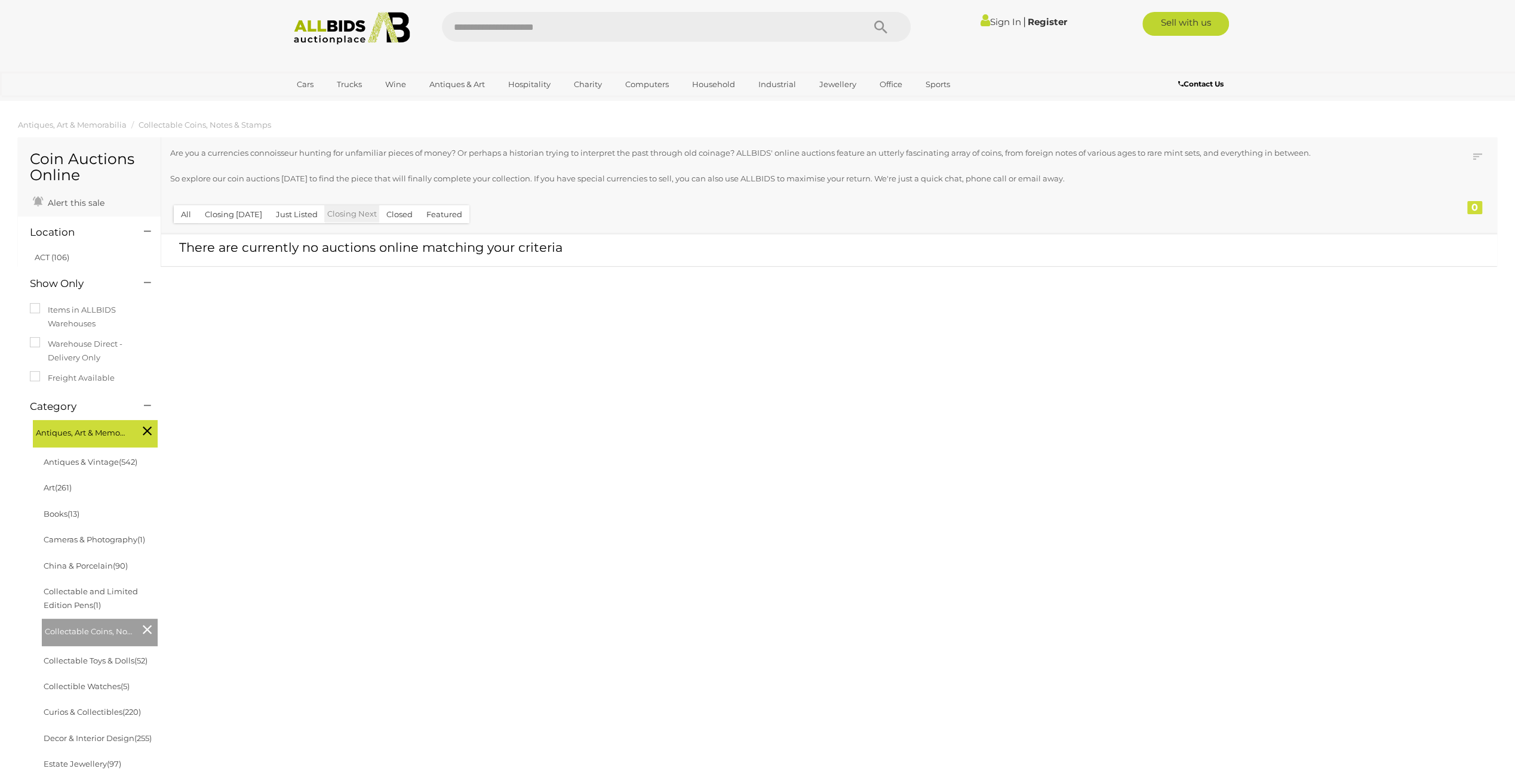
click at [232, 217] on button "Closing Today" at bounding box center [233, 214] width 71 height 18
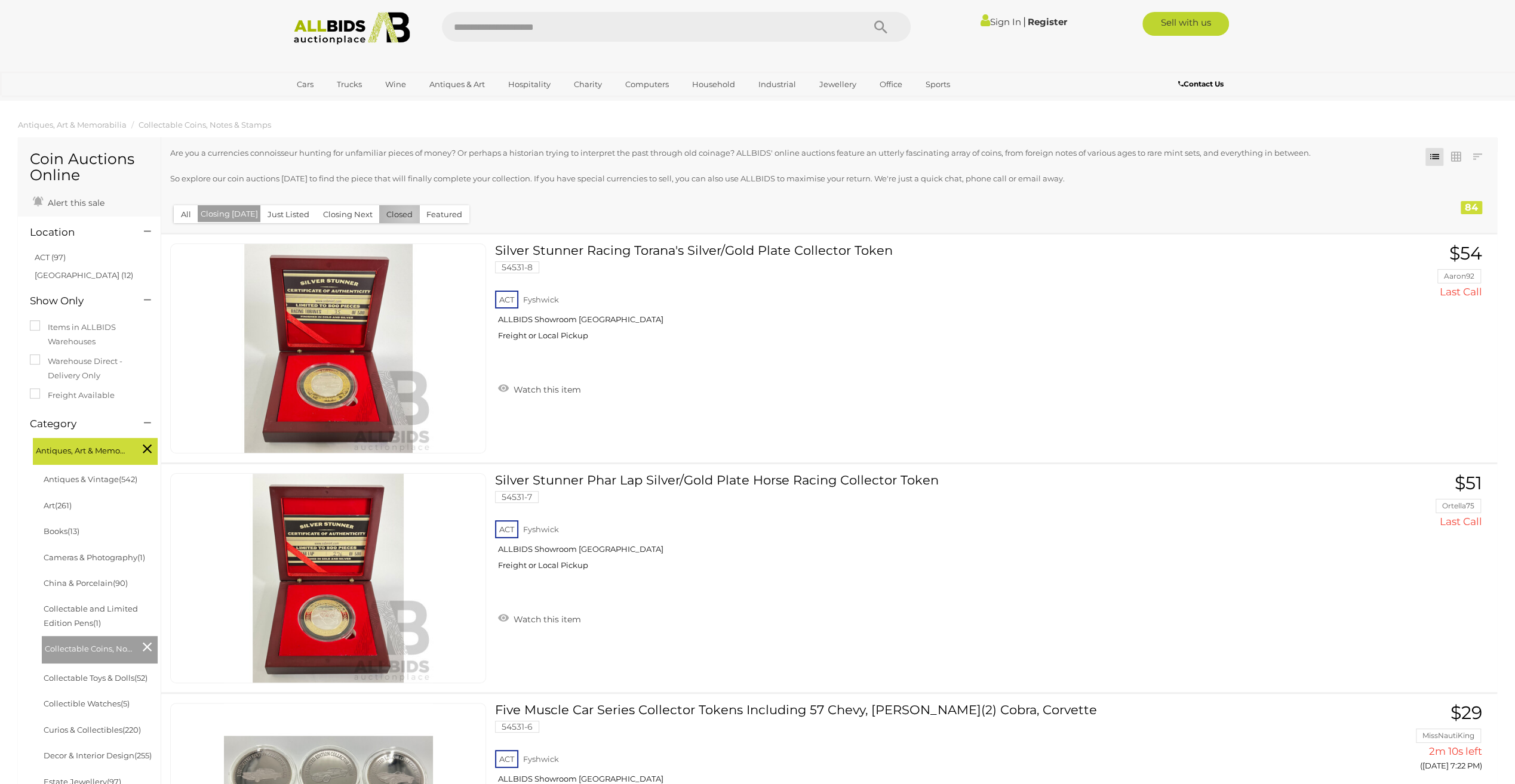
click at [405, 216] on button "Closed" at bounding box center [399, 214] width 40 height 18
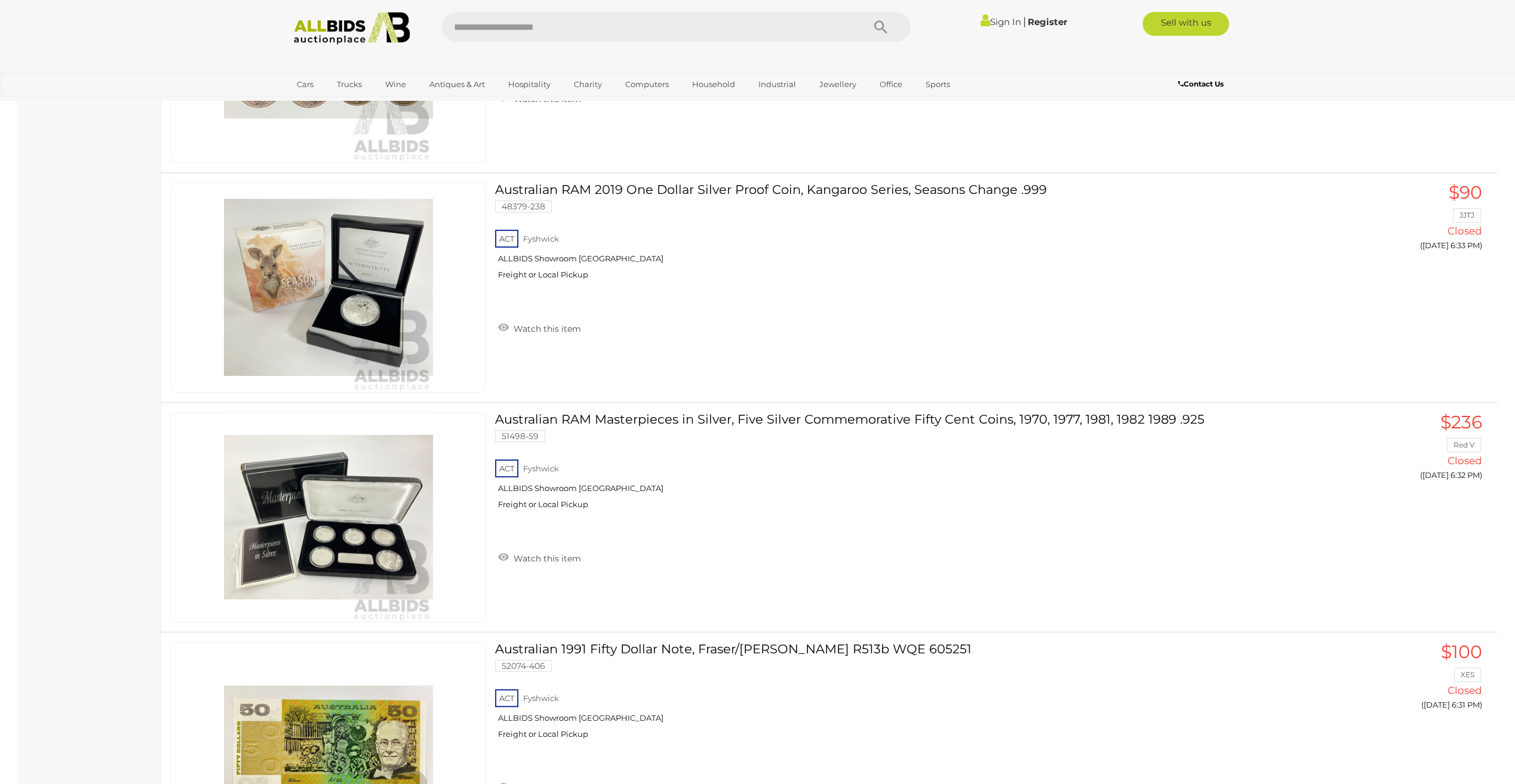
scroll to position [9251, 0]
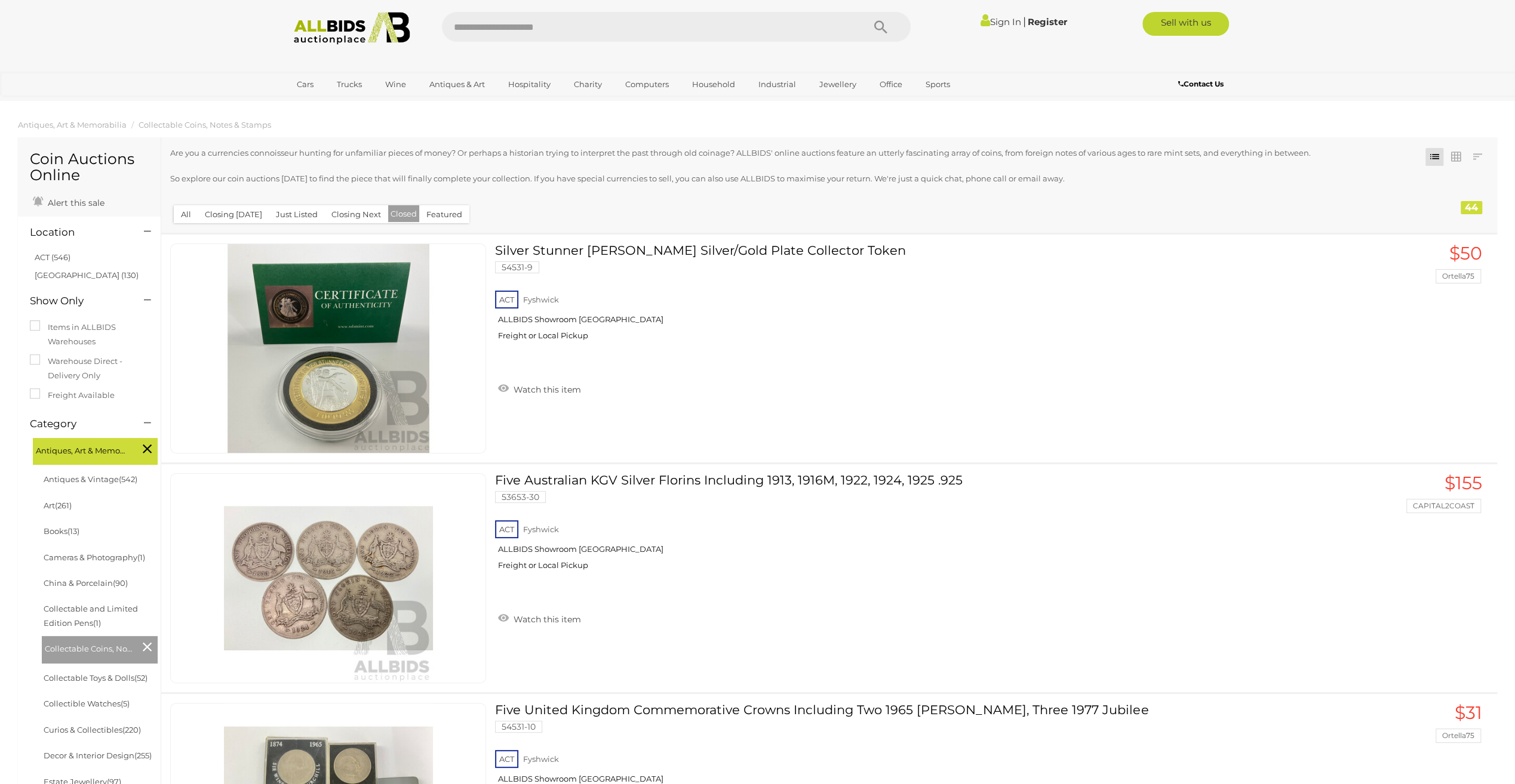
click at [335, 213] on button "Closing Next" at bounding box center [356, 214] width 64 height 18
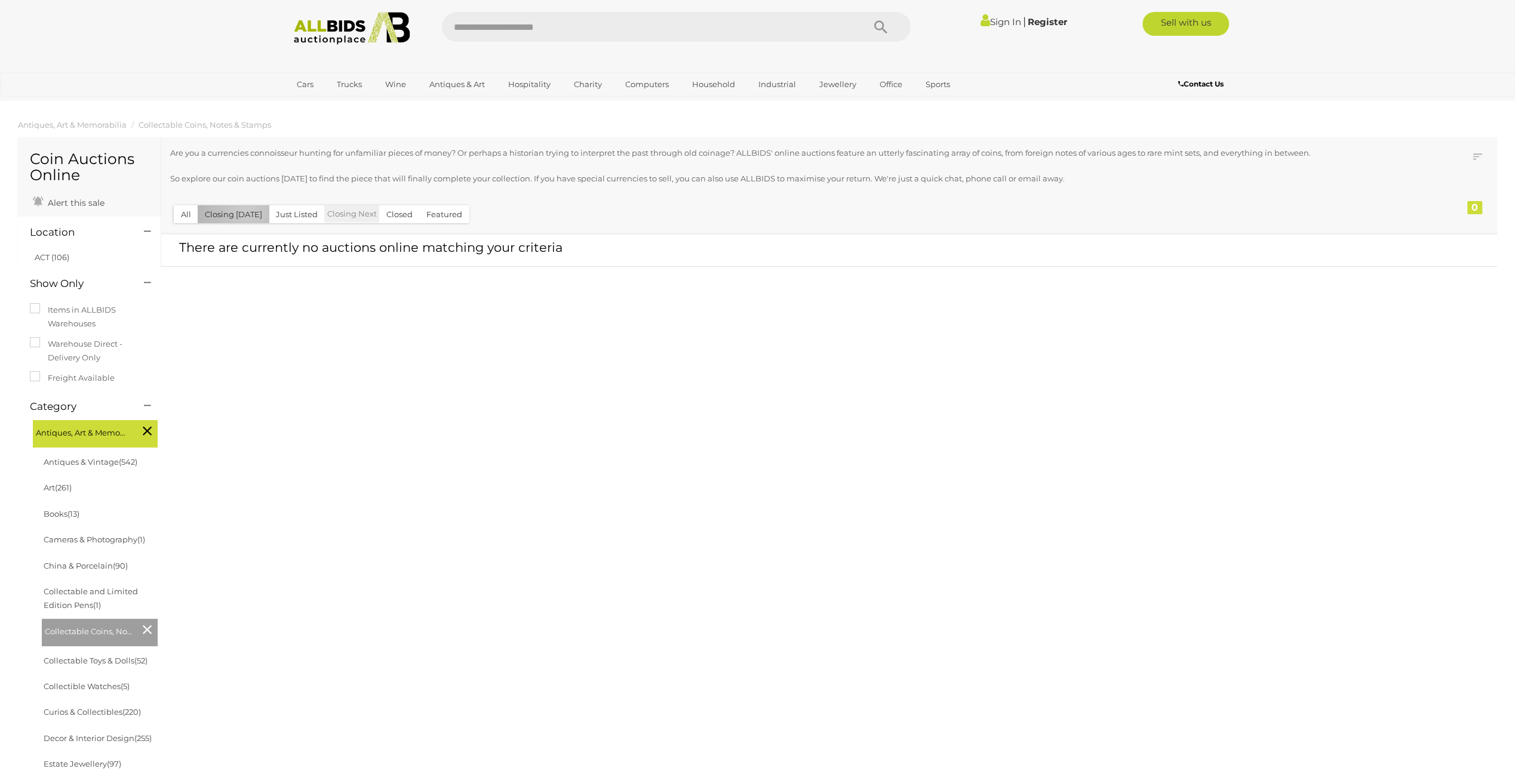
click at [246, 211] on button "Closing [DATE]" at bounding box center [233, 214] width 71 height 18
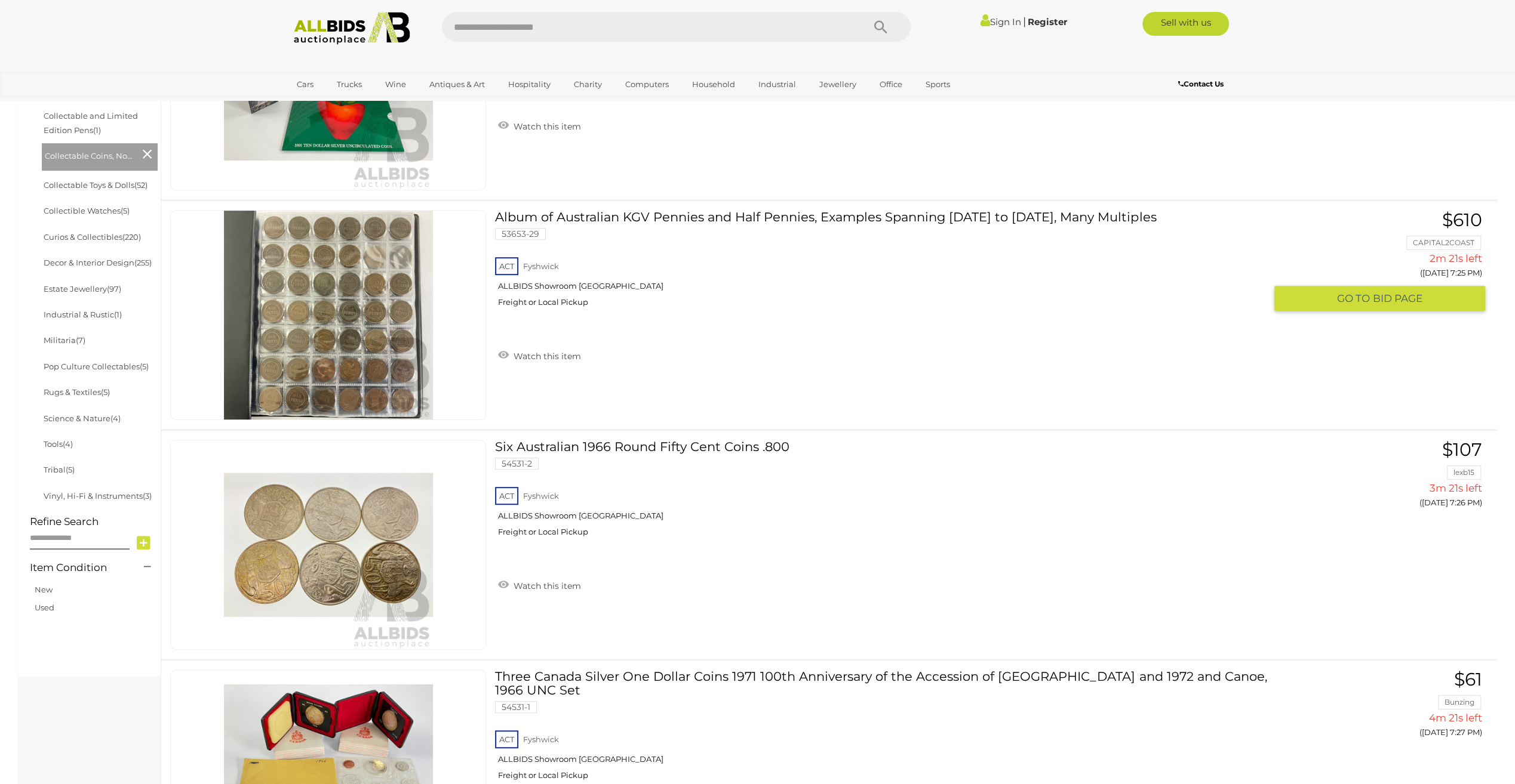
scroll to position [537, 0]
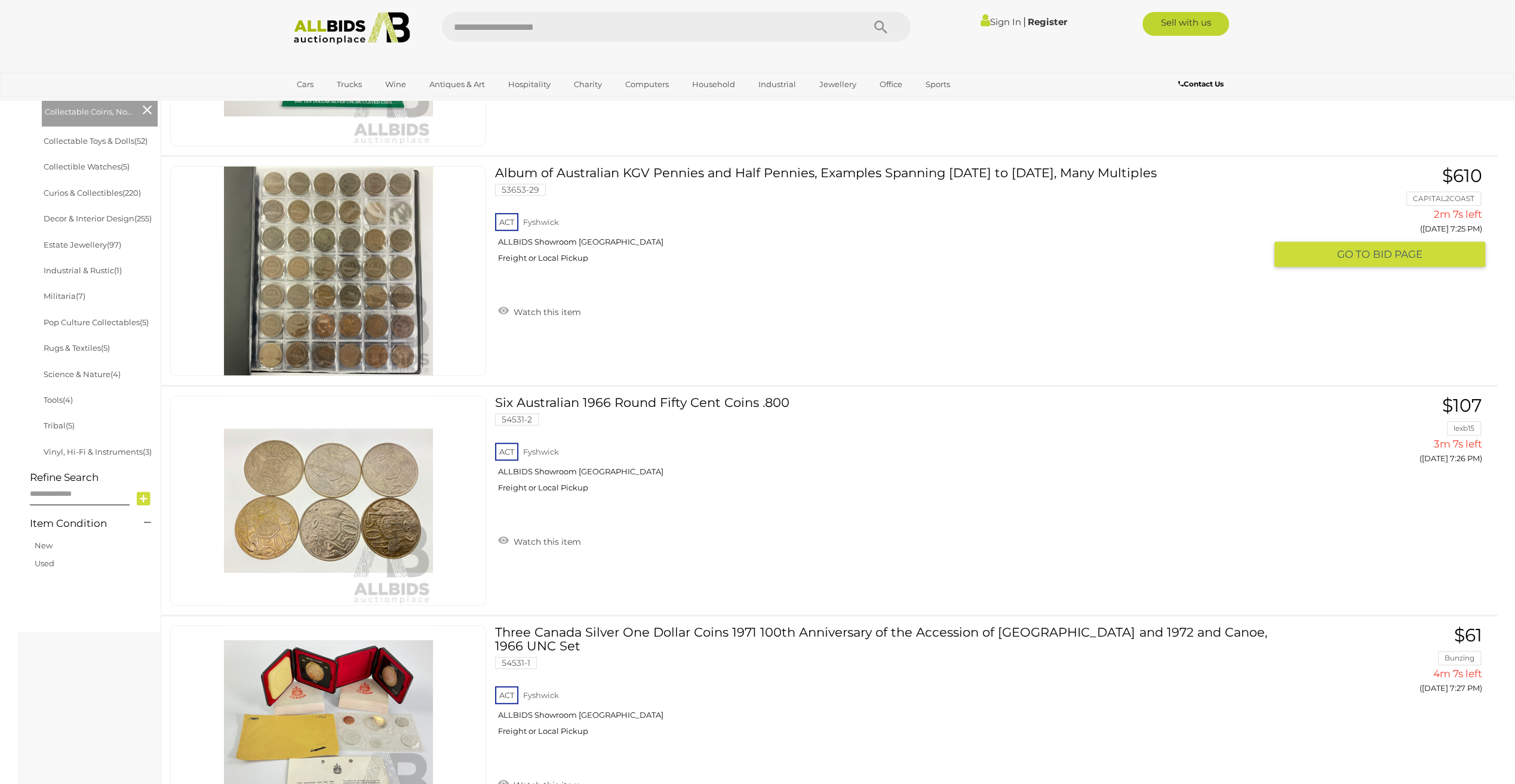
click at [1371, 248] on span "GO TO" at bounding box center [1355, 254] width 36 height 13
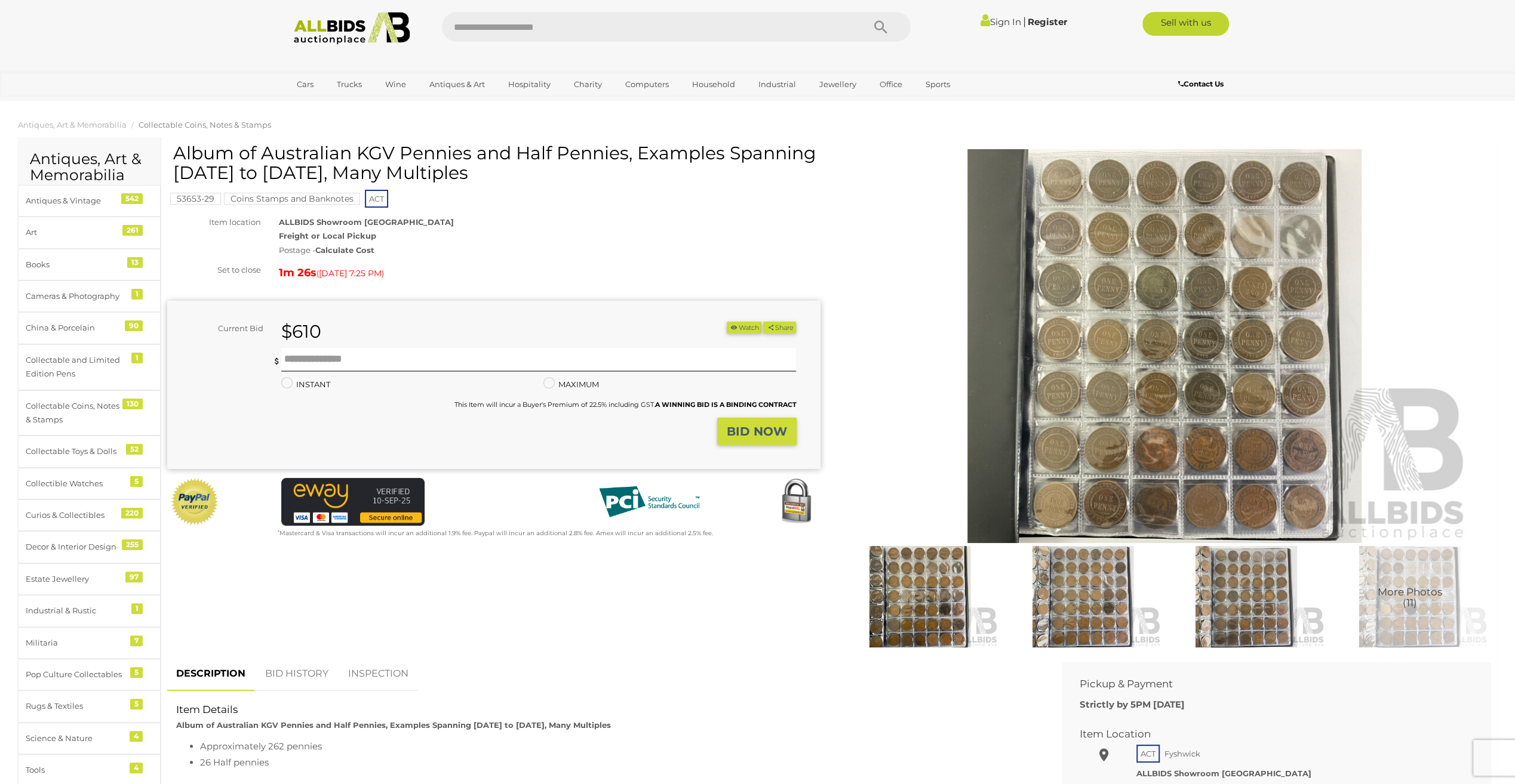
click at [279, 671] on link "BID HISTORY" at bounding box center [297, 674] width 81 height 35
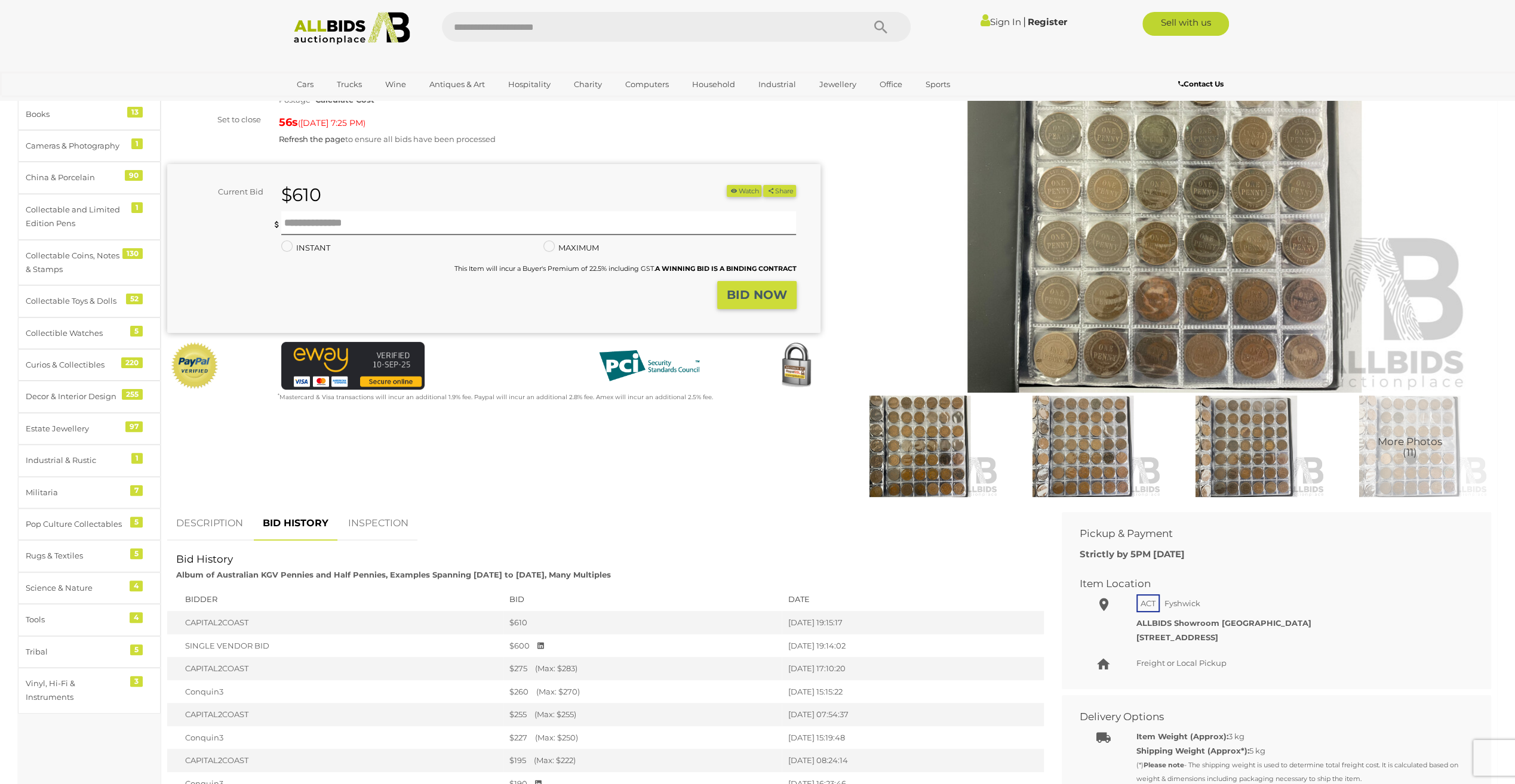
scroll to position [179, 0]
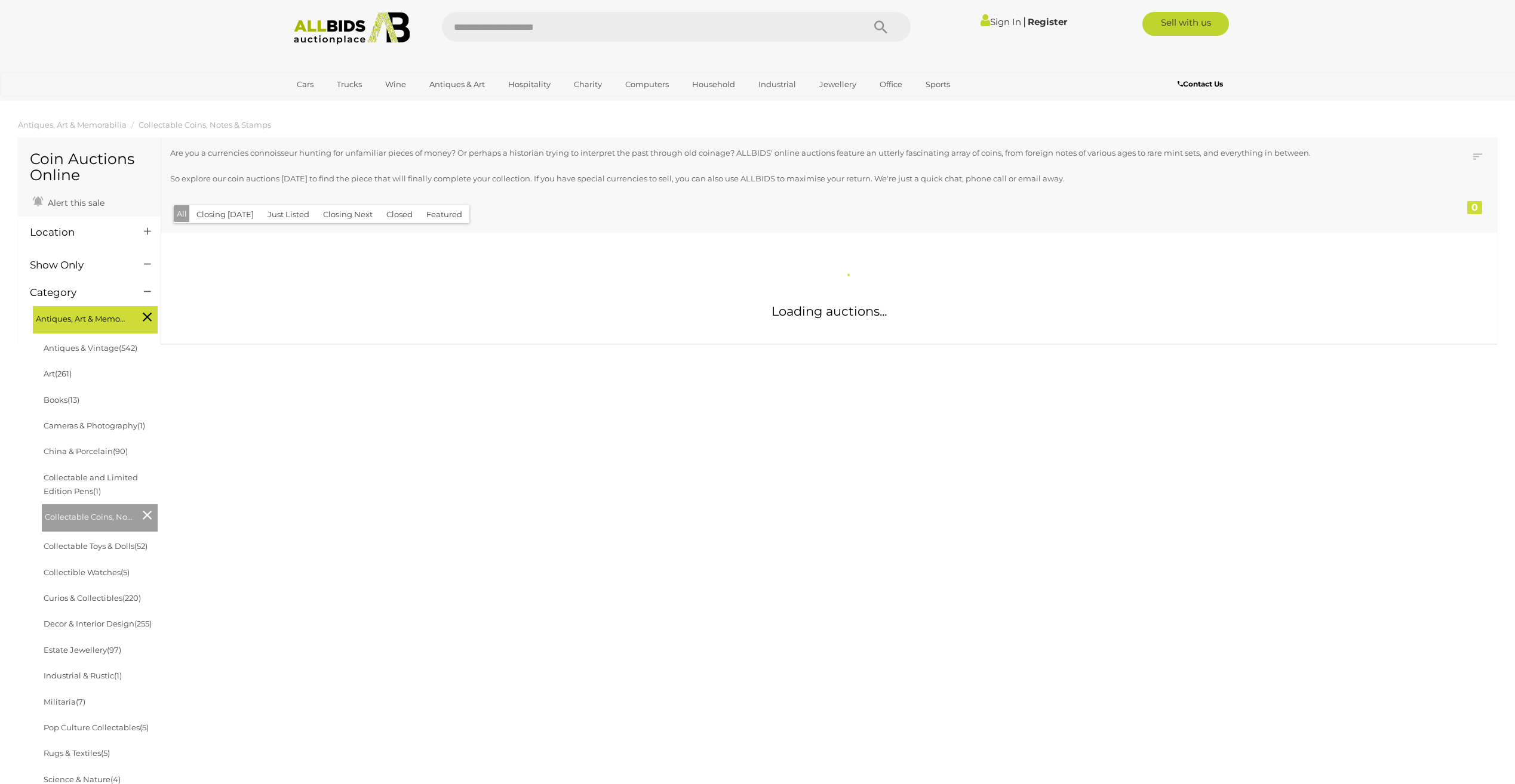
scroll to position [404, 0]
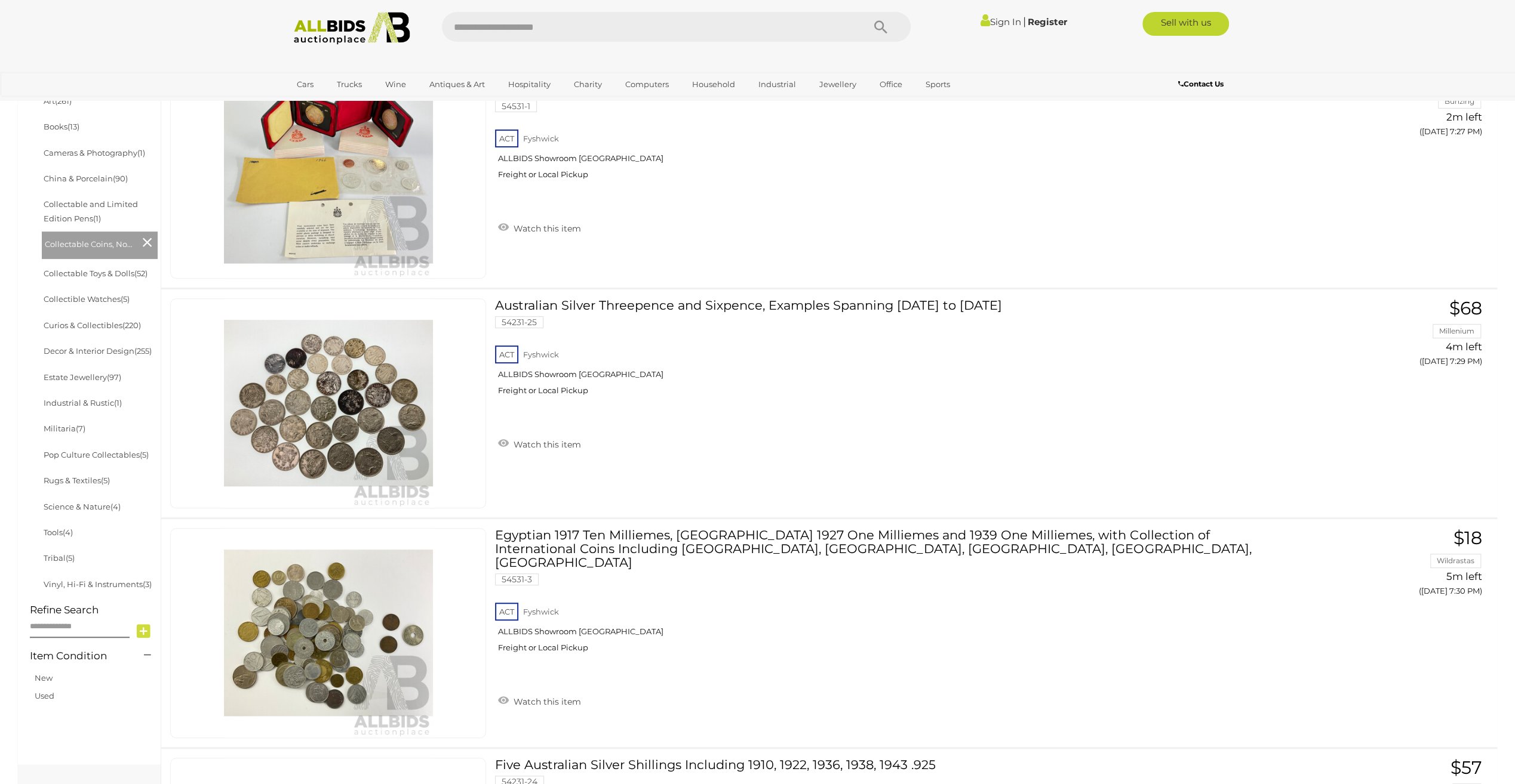
scroll to position [537, 0]
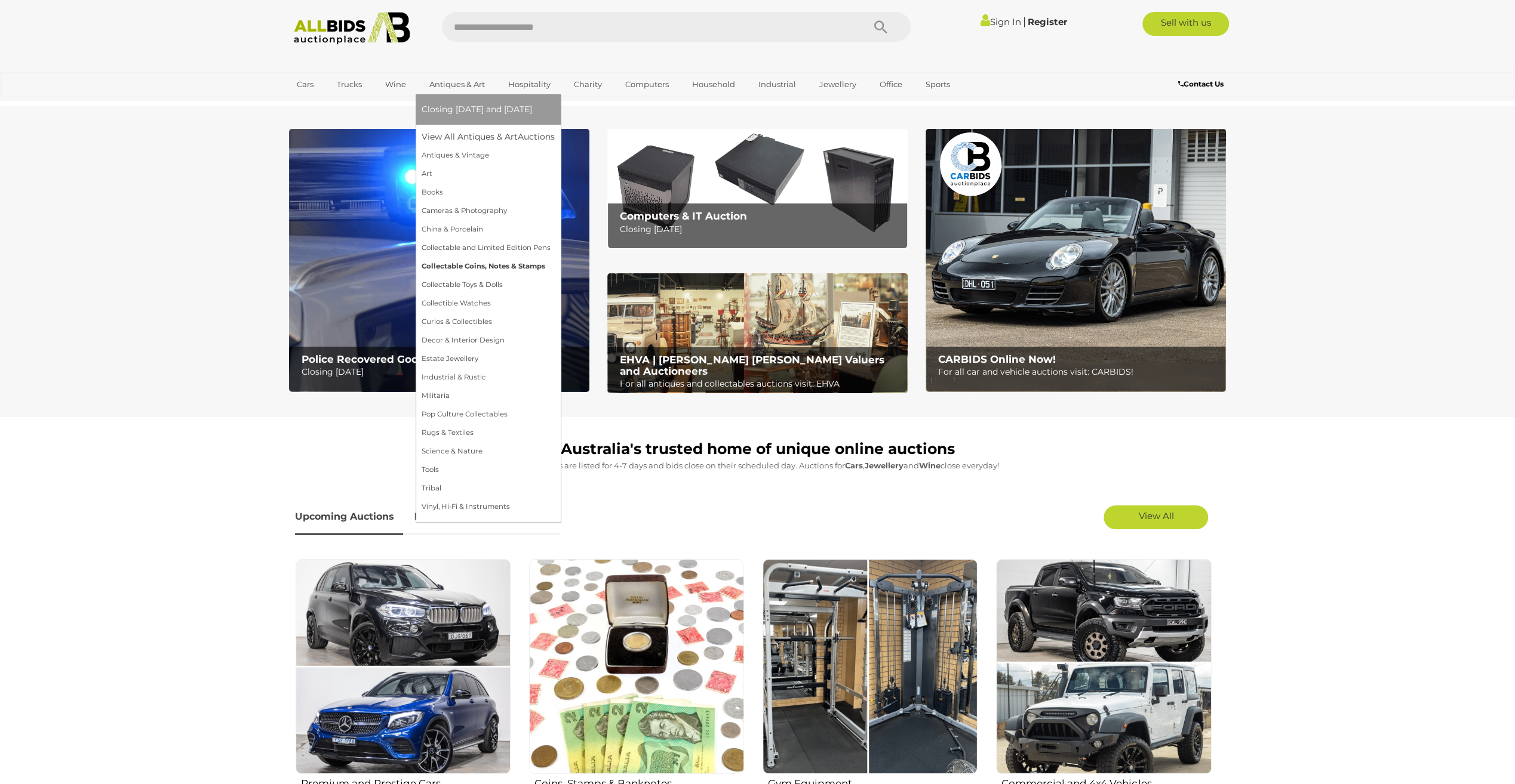
click at [475, 269] on link "Collectable Coins, Notes & Stamps" at bounding box center [489, 266] width 133 height 18
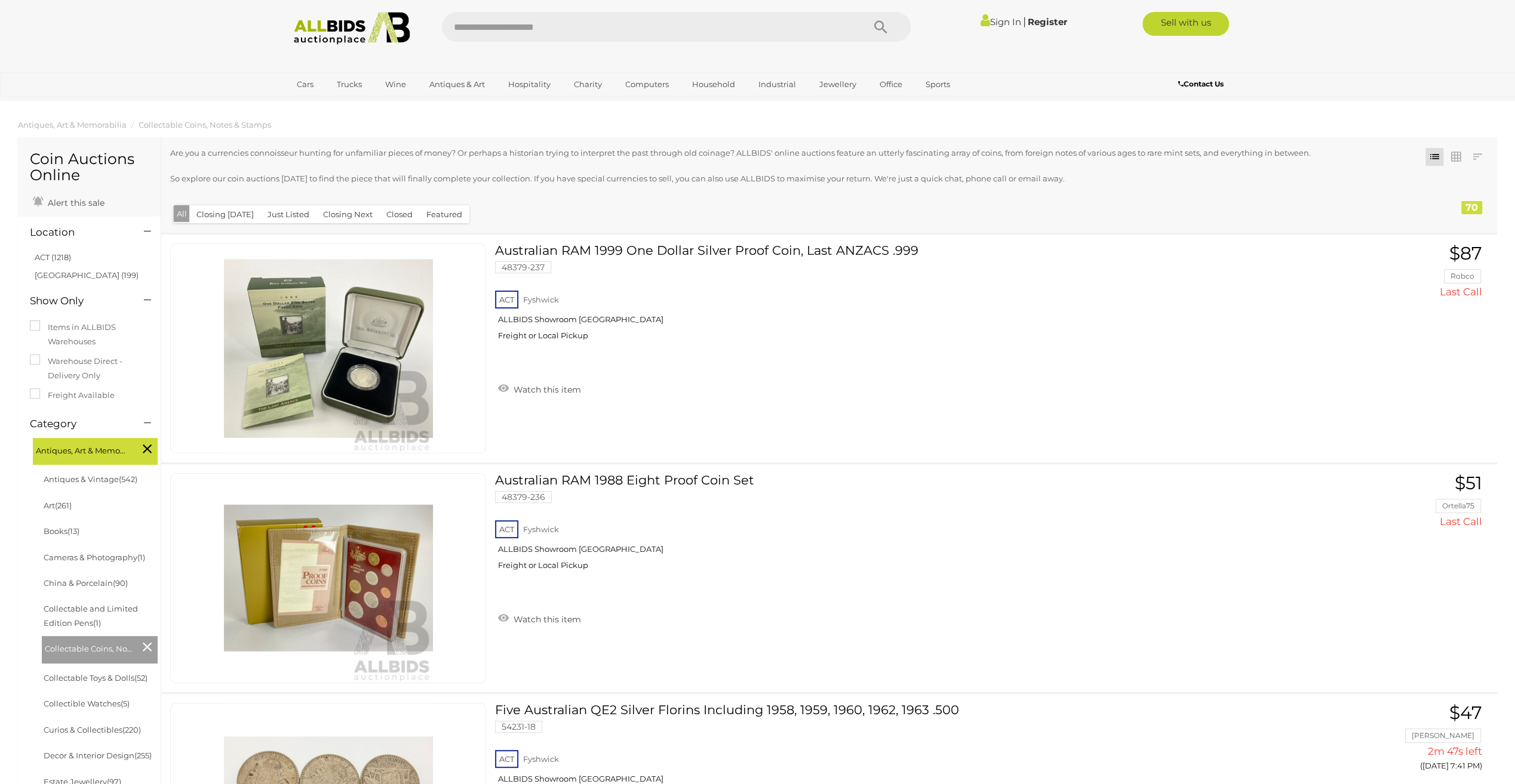
click at [390, 214] on button "Closed" at bounding box center [399, 214] width 40 height 18
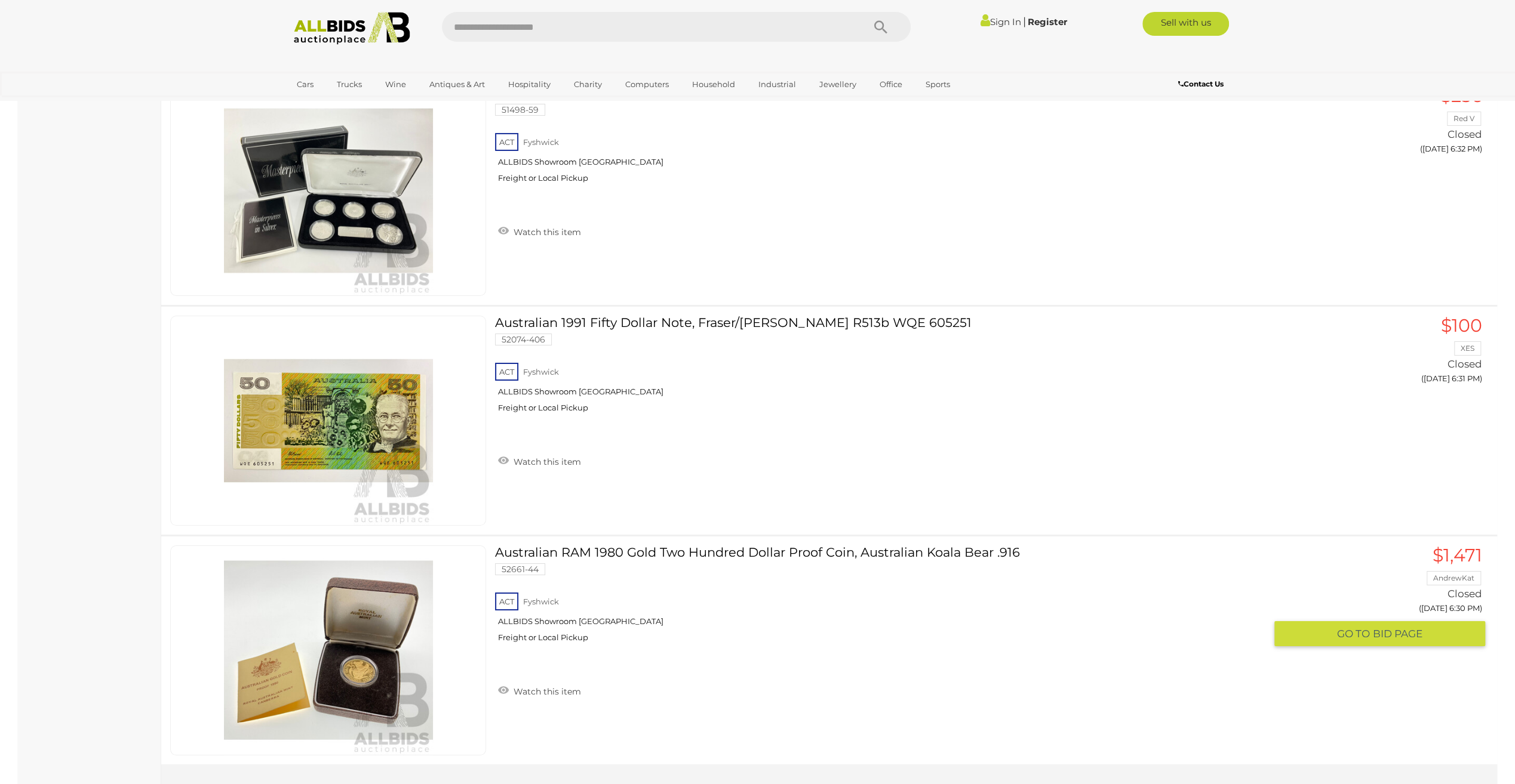
scroll to position [13250, 0]
